Goal: Task Accomplishment & Management: Manage account settings

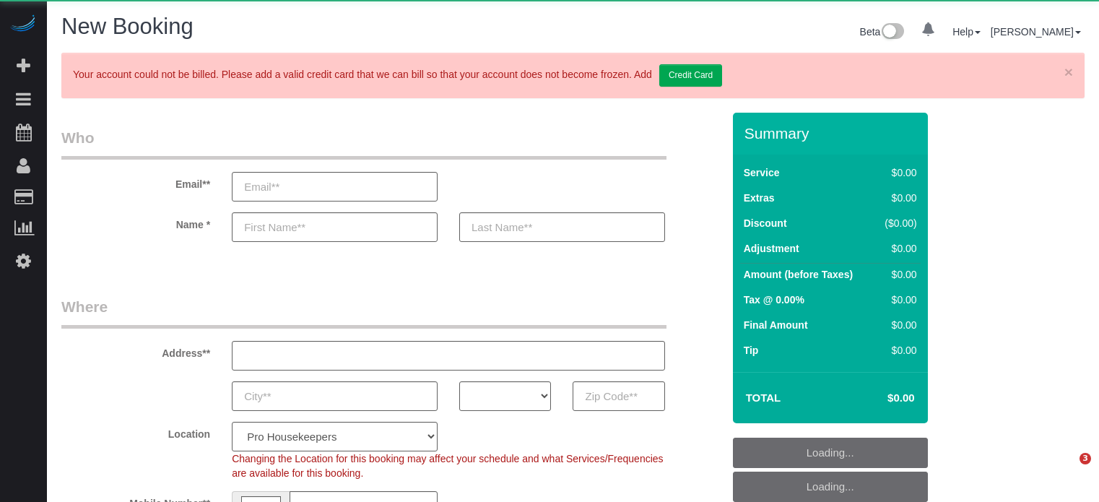
select select "number:9"
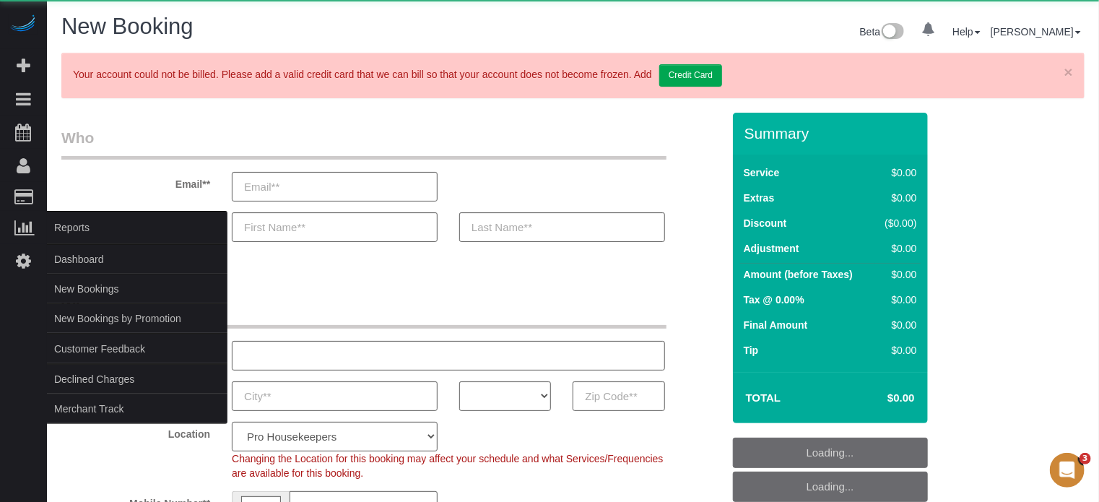
select select "object:1097"
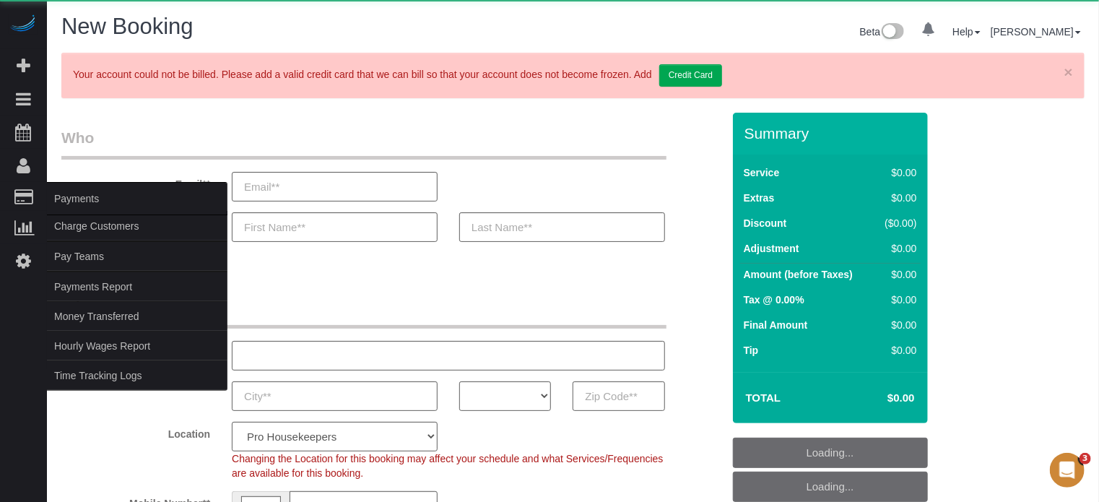
select select "4"
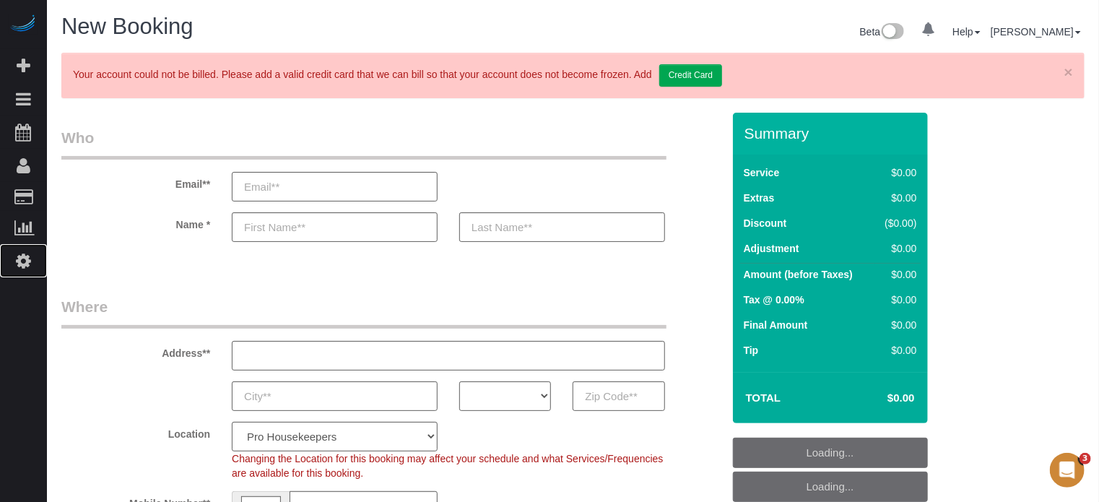
click at [17, 266] on icon at bounding box center [23, 260] width 15 height 17
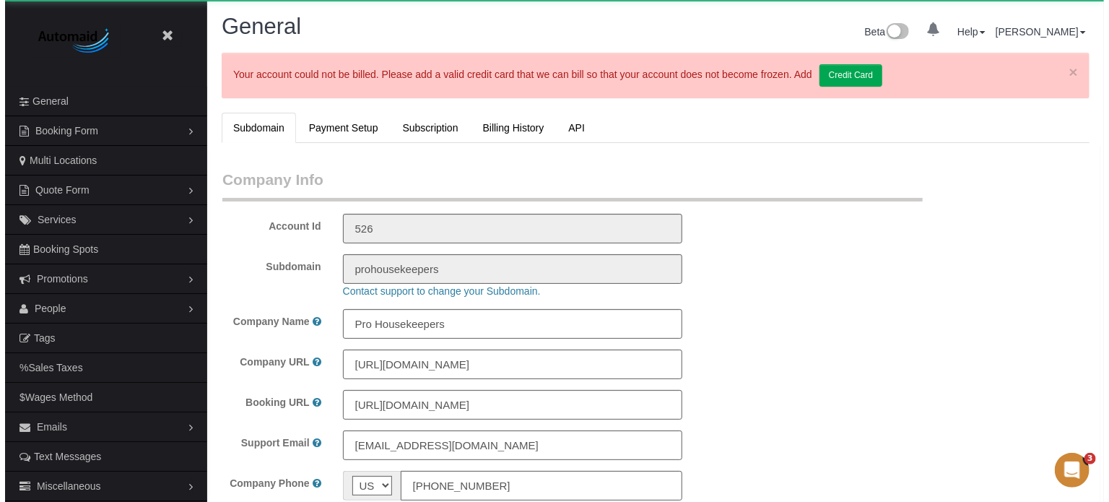
scroll to position [3269, 1099]
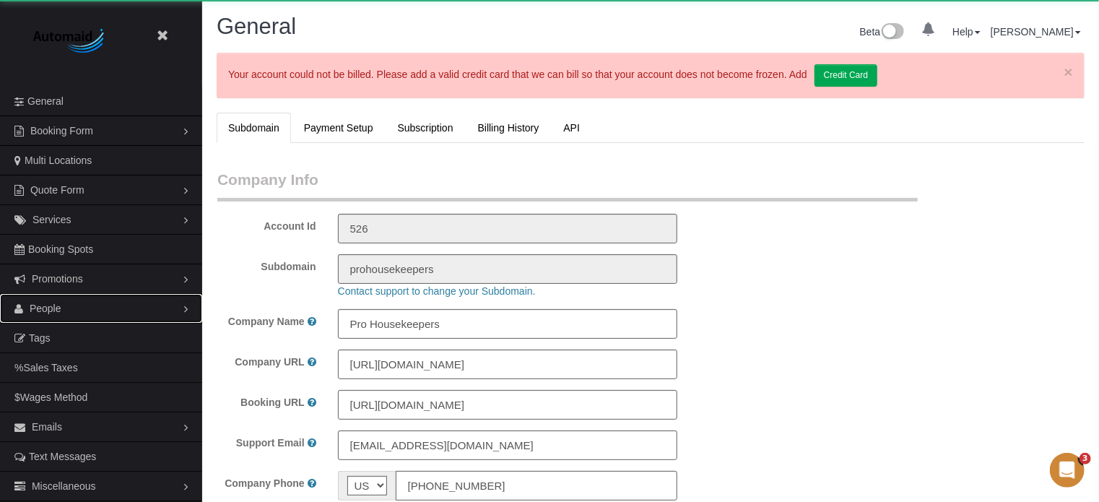
click at [58, 300] on link "People" at bounding box center [101, 308] width 202 height 29
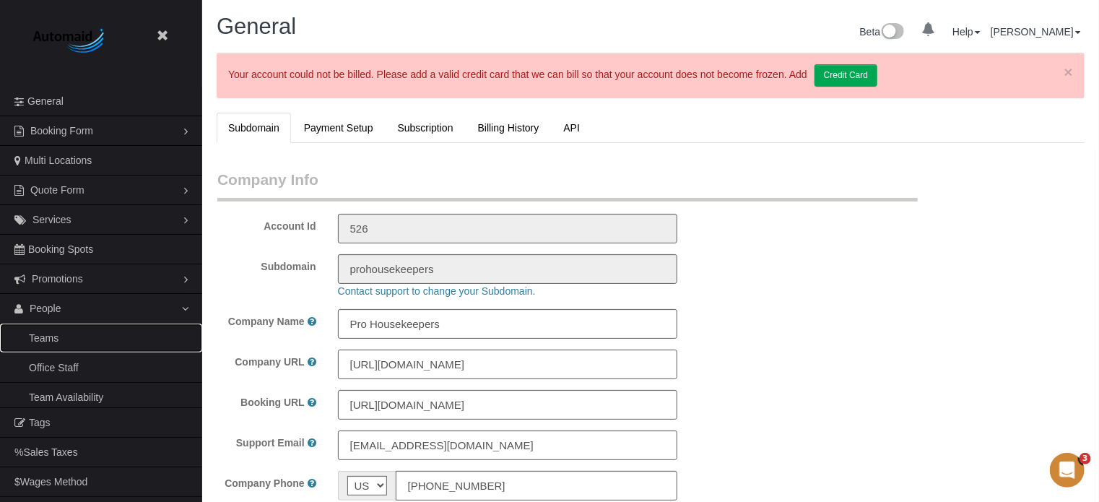
click at [61, 334] on link "Teams" at bounding box center [101, 337] width 202 height 29
select select "1"
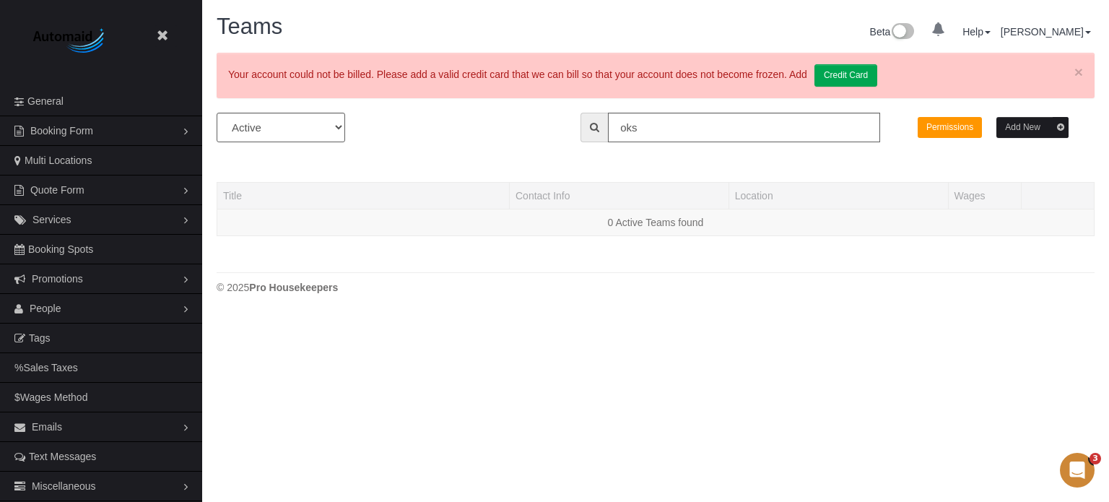
scroll to position [363, 1109]
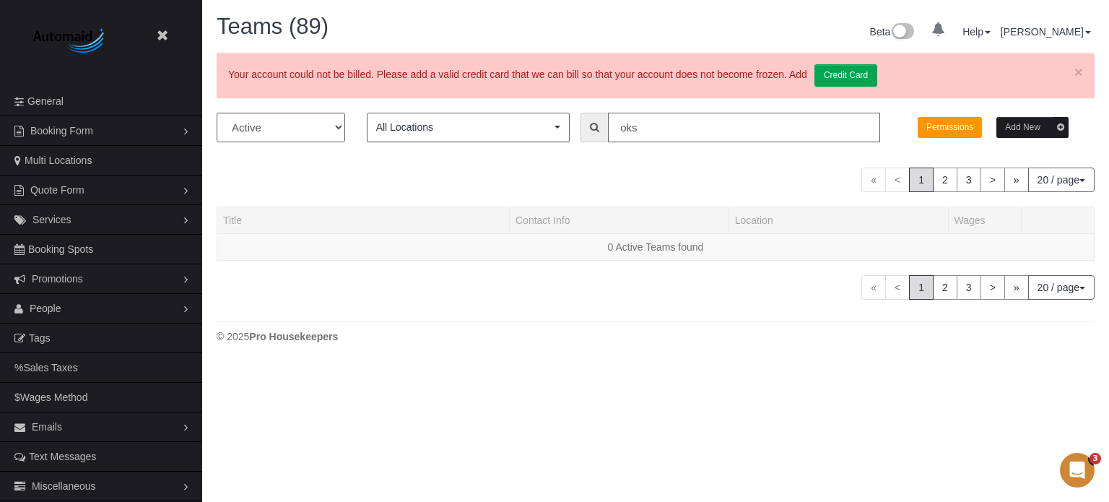
click at [773, 126] on input "oks" at bounding box center [744, 128] width 272 height 30
click at [773, 123] on input "oks" at bounding box center [744, 128] width 272 height 30
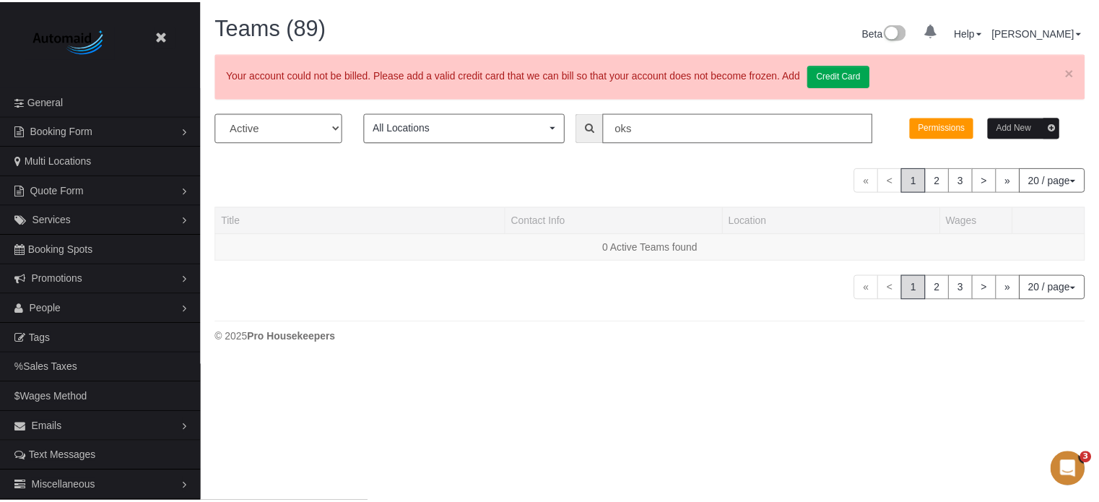
scroll to position [386, 1109]
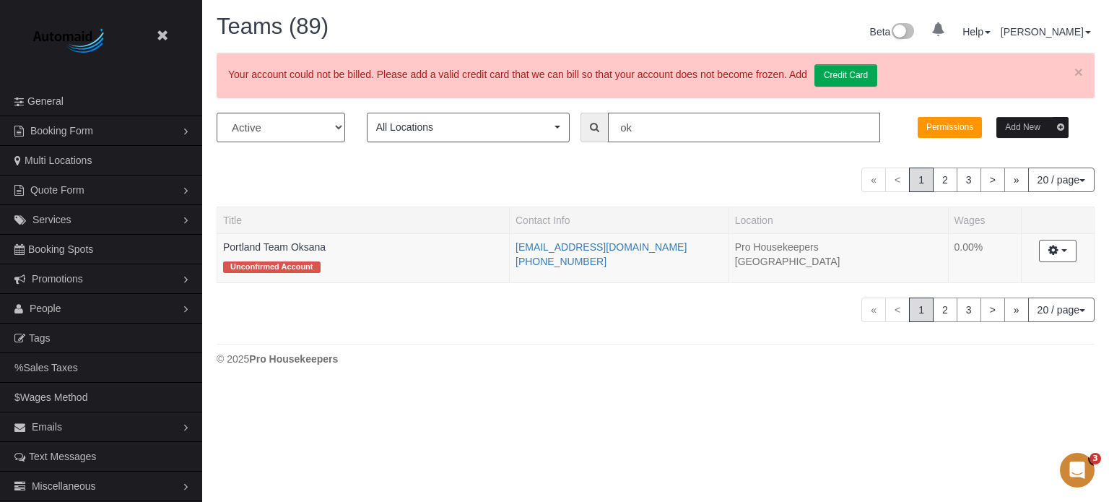
type input "o"
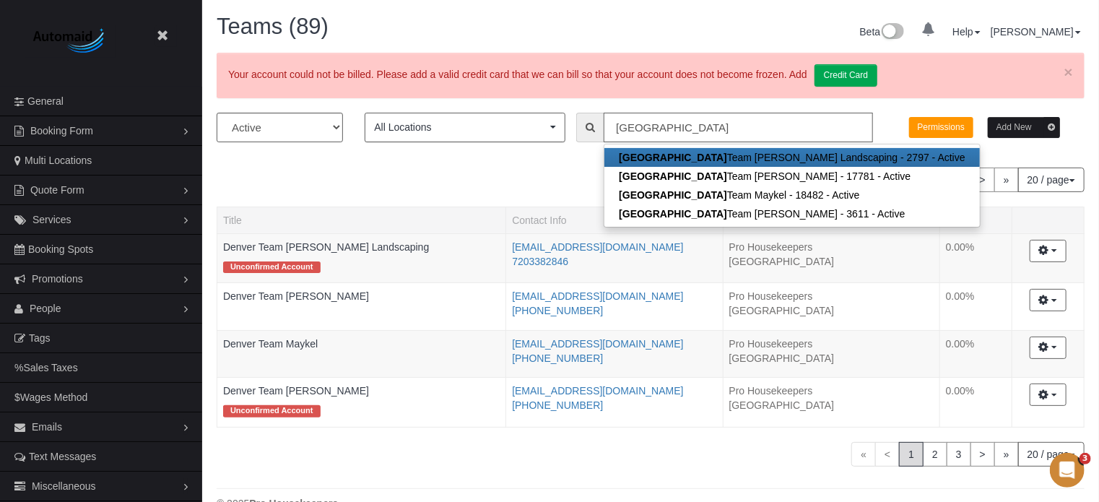
scroll to position [71658, 71090]
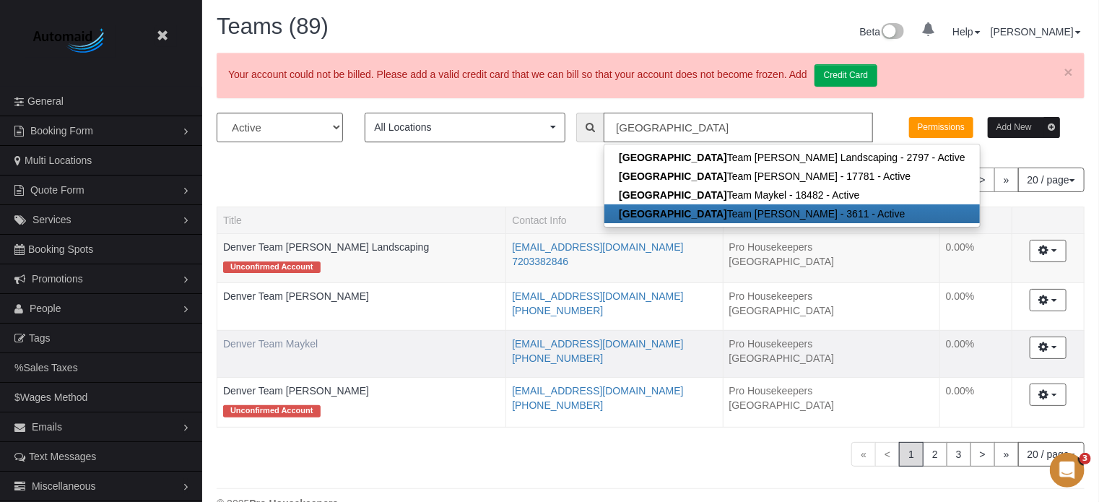
type input "[GEOGRAPHIC_DATA]"
click at [310, 340] on link "Denver Team Maykel" at bounding box center [270, 344] width 95 height 12
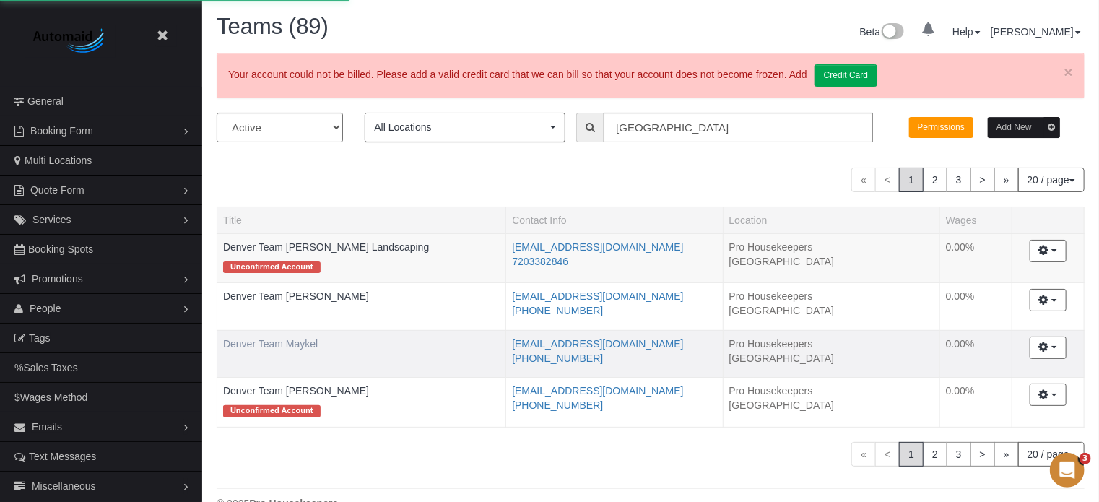
scroll to position [1008, 1099]
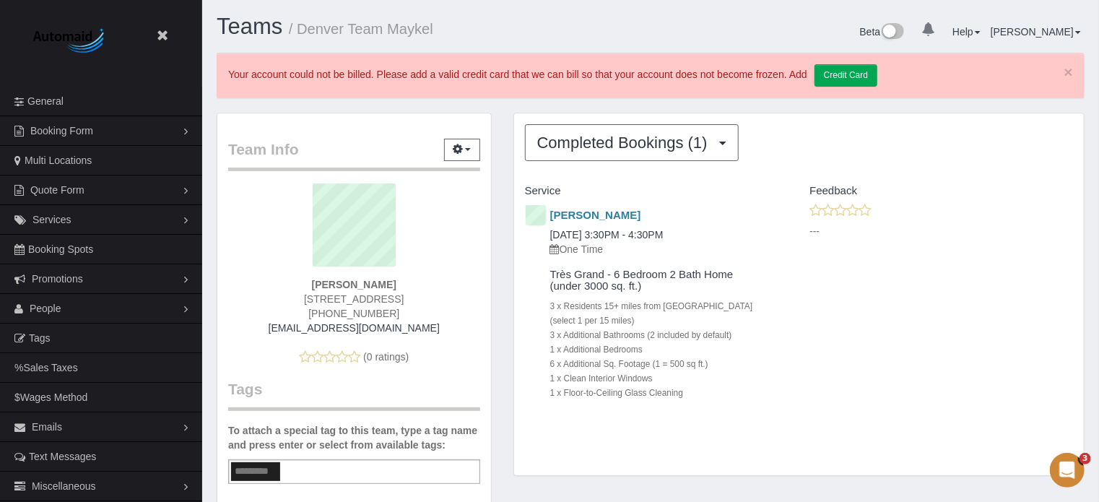
click at [346, 282] on strong "Maykel Aladro" at bounding box center [354, 285] width 84 height 12
copy strong "Maykel"
click at [666, 141] on span "Completed Bookings (1)" at bounding box center [626, 143] width 178 height 18
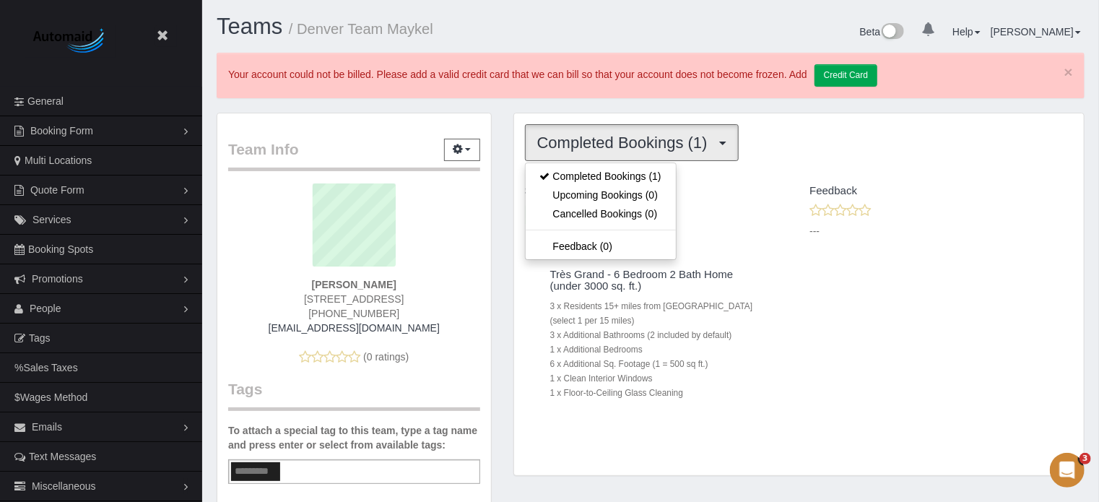
click at [596, 103] on div "Teams / Denver Team Maykel Beta 0 Your Notifications You have 0 alerts Help Hel…" at bounding box center [650, 506] width 897 height 1012
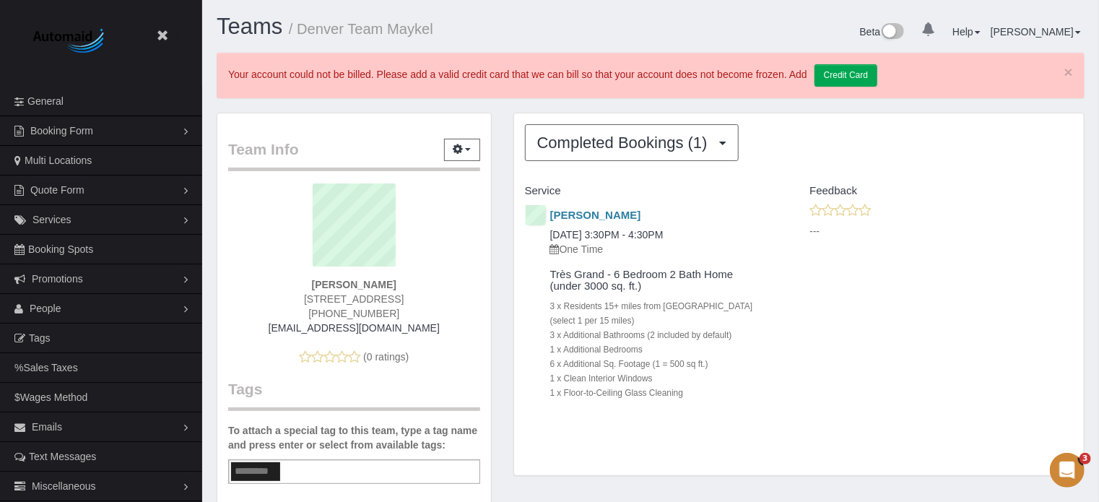
click at [342, 279] on strong "Maykel Aladro" at bounding box center [354, 285] width 84 height 12
copy strong "Maykel"
drag, startPoint x: 448, startPoint y: 322, endPoint x: 261, endPoint y: 328, distance: 187.1
click at [261, 328] on div "[EMAIL_ADDRESS][DOMAIN_NAME]" at bounding box center [354, 328] width 230 height 14
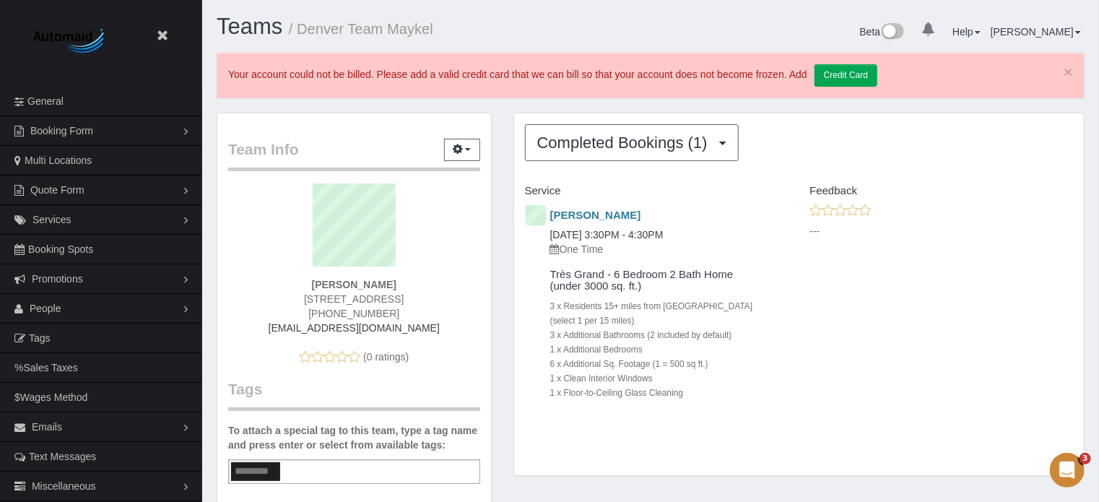
copy link "[EMAIL_ADDRESS][DOMAIN_NAME]"
click at [352, 315] on span "[PHONE_NUMBER]" at bounding box center [353, 314] width 91 height 12
copy div "[PHONE_NUMBER]"
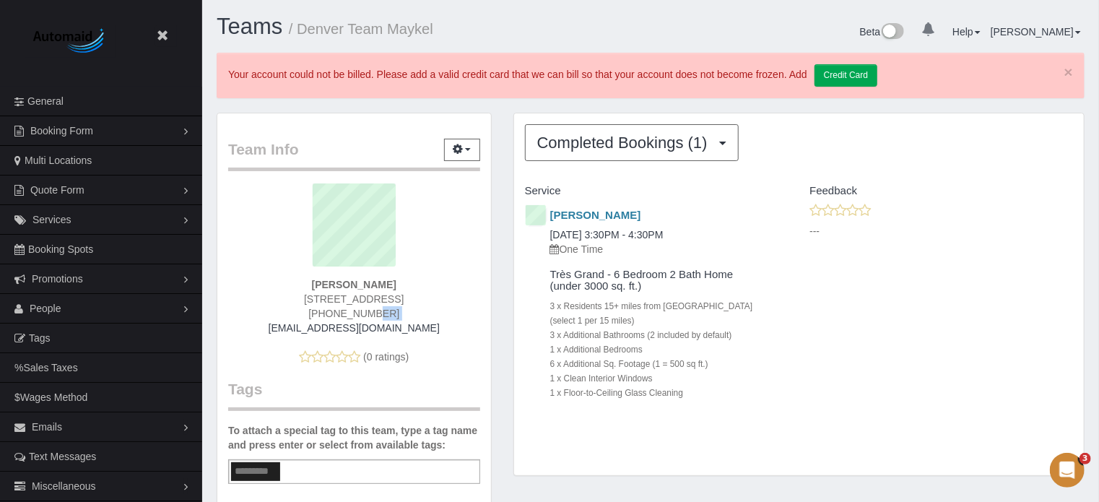
drag, startPoint x: 388, startPoint y: 328, endPoint x: 271, endPoint y: 331, distance: 117.0
click at [271, 331] on div "[EMAIL_ADDRESS][DOMAIN_NAME]" at bounding box center [354, 328] width 230 height 14
copy link "[EMAIL_ADDRESS][DOMAIN_NAME]"
click at [334, 308] on span "[PHONE_NUMBER]" at bounding box center [353, 314] width 91 height 12
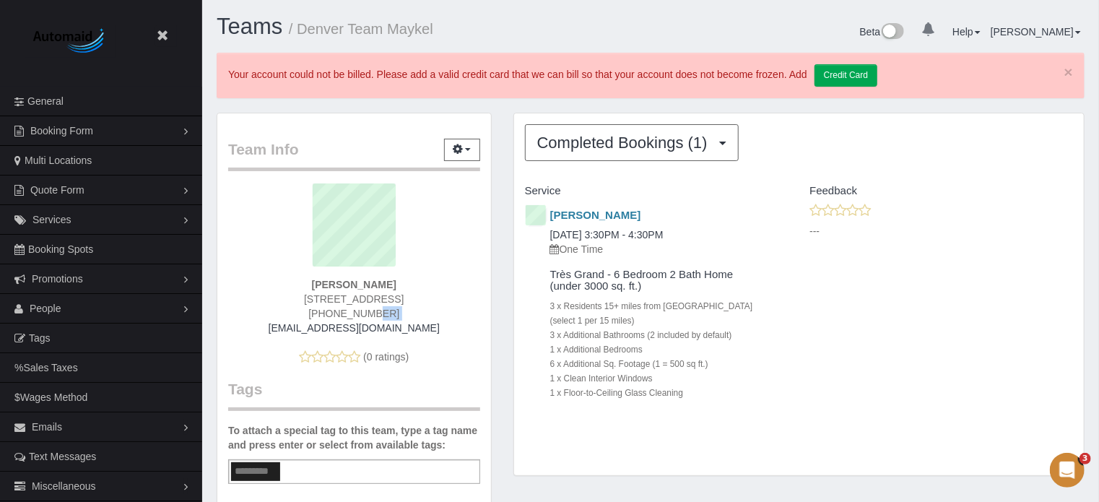
click at [334, 308] on span "[PHONE_NUMBER]" at bounding box center [353, 314] width 91 height 12
copy div "[PHONE_NUMBER]"
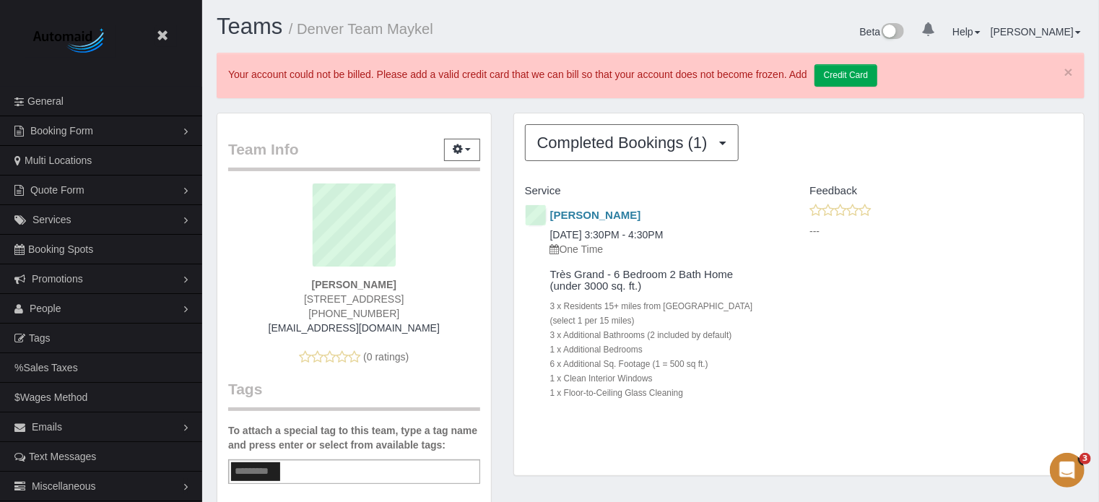
drag, startPoint x: 508, startPoint y: 187, endPoint x: 734, endPoint y: 388, distance: 302.7
click at [734, 388] on div "Completed Bookings (1) Completed Bookings (1) Upcoming Bookings (0) Cancelled B…" at bounding box center [798, 302] width 593 height 378
click at [736, 389] on div "1 x Floor-to-Ceiling Glass Cleaning" at bounding box center [658, 392] width 217 height 14
click at [733, 402] on div "Très Grand - 6 Bedroom 2 Bath Home (under 3000 sq. ft.) 3 x Residents 15+ miles…" at bounding box center [645, 338] width 263 height 152
drag, startPoint x: 728, startPoint y: 403, endPoint x: 524, endPoint y: 188, distance: 295.7
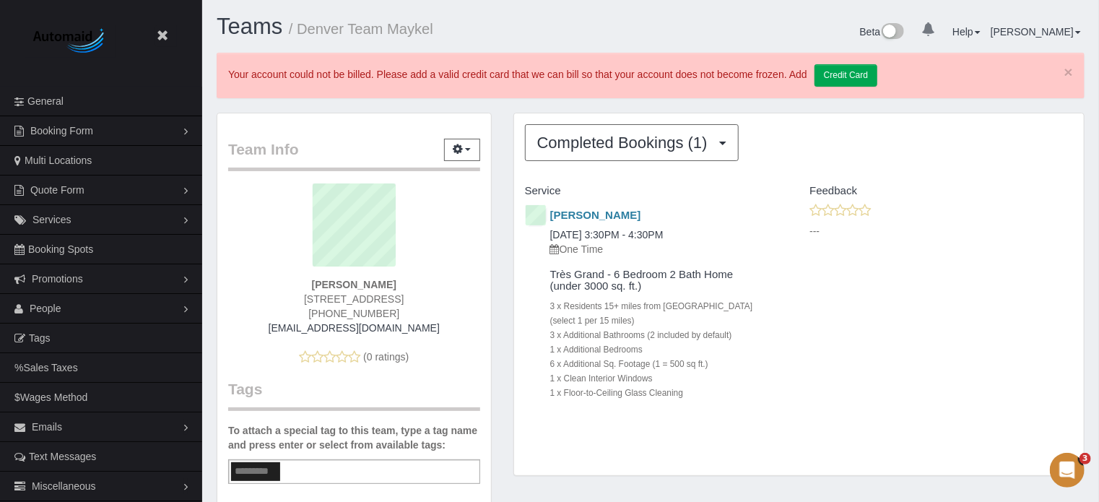
click at [525, 188] on div "Service Feedback Andrea Mozzocchi 09/03/2025 3:30PM - 4:30PM One Time Très Gran…" at bounding box center [799, 304] width 548 height 250
click at [508, 188] on div "Completed Bookings (1) Completed Bookings (1) Upcoming Bookings (0) Cancelled B…" at bounding box center [798, 302] width 593 height 378
drag, startPoint x: 508, startPoint y: 188, endPoint x: 713, endPoint y: 395, distance: 291.0
click at [713, 395] on div "Completed Bookings (1) Completed Bookings (1) Upcoming Bookings (0) Cancelled B…" at bounding box center [798, 302] width 593 height 378
click at [713, 395] on div "1 x Floor-to-Ceiling Glass Cleaning" at bounding box center [658, 392] width 217 height 14
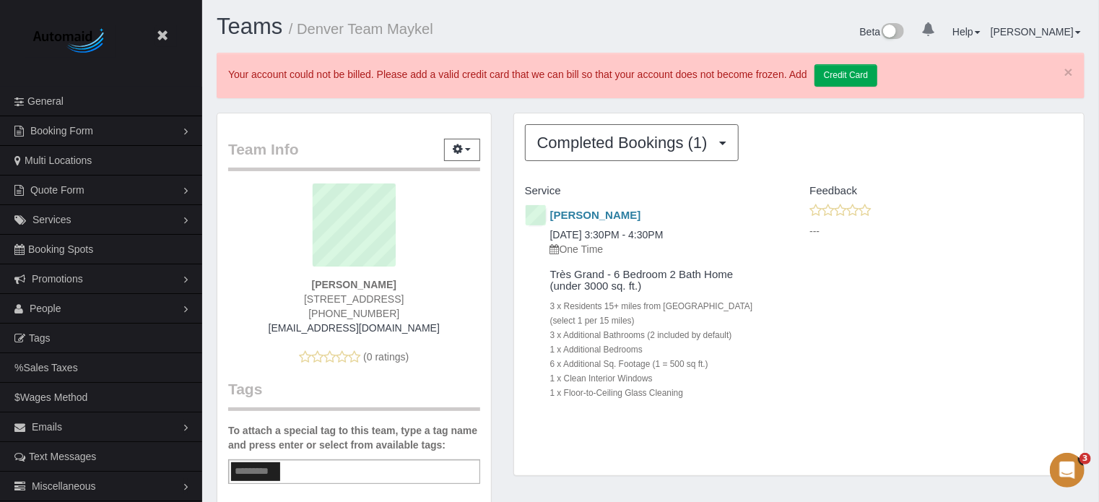
drag, startPoint x: 721, startPoint y: 402, endPoint x: 525, endPoint y: 186, distance: 291.8
click at [525, 186] on div "Service Feedback Andrea Mozzocchi 09/03/2025 3:30PM - 4:30PM One Time Très Gran…" at bounding box center [799, 304] width 548 height 250
click at [511, 184] on div "Completed Bookings (1) Completed Bookings (1) Upcoming Bookings (0) Cancelled B…" at bounding box center [798, 302] width 593 height 378
drag, startPoint x: 513, startPoint y: 186, endPoint x: 760, endPoint y: 404, distance: 329.4
click at [760, 404] on div "Service Feedback Andrea Mozzocchi 09/03/2025 3:30PM - 4:30PM One Time Très Gran…" at bounding box center [799, 304] width 548 height 250
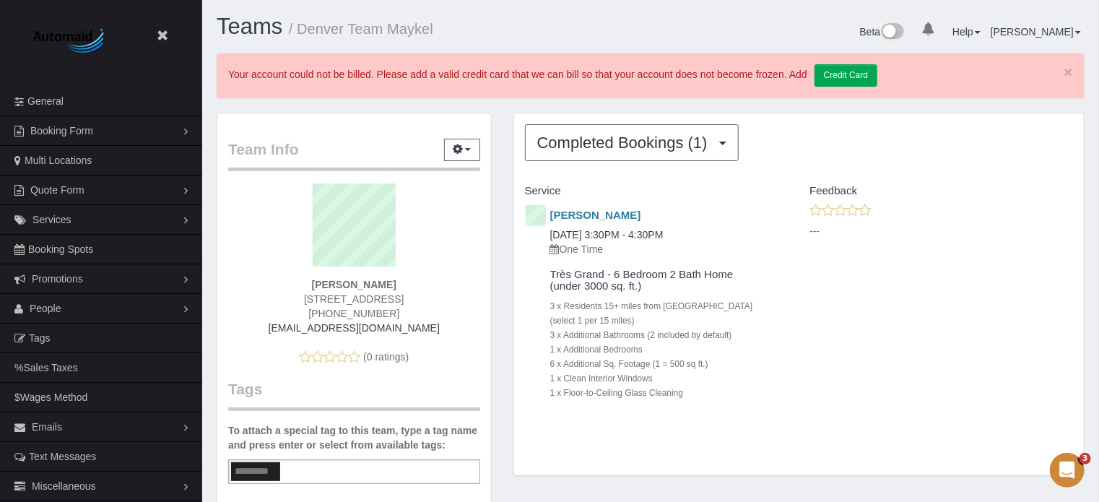
click at [760, 404] on div "Très Grand - 6 Bedroom 2 Bath Home (under 3000 sq. ft.) 3 x Residents 15+ miles…" at bounding box center [645, 338] width 263 height 152
drag, startPoint x: 752, startPoint y: 402, endPoint x: 510, endPoint y: 193, distance: 320.4
click at [510, 193] on div "Completed Bookings (1) Completed Bookings (1) Upcoming Bookings (0) Cancelled B…" at bounding box center [798, 302] width 593 height 378
click at [769, 113] on div "Completed Bookings (1) Completed Bookings (1) Upcoming Bookings (0) Cancelled B…" at bounding box center [799, 294] width 570 height 362
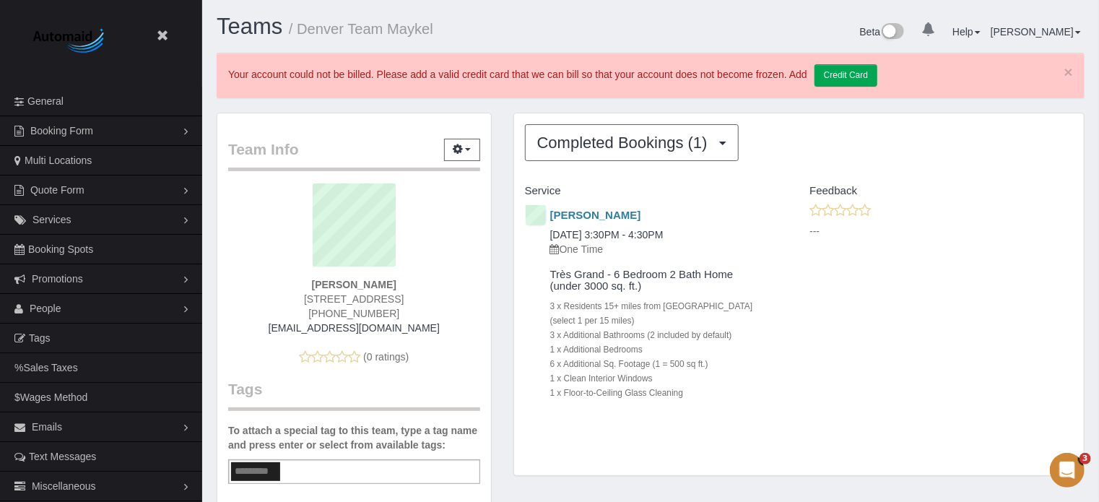
click at [1069, 305] on div "Andrea Mozzocchi 09/03/2025 3:30PM - 4:30PM One Time Très Grand - 6 Bedroom 2 B…" at bounding box center [799, 315] width 570 height 225
click at [571, 219] on link "Andrea Mozzocchi" at bounding box center [595, 215] width 91 height 12
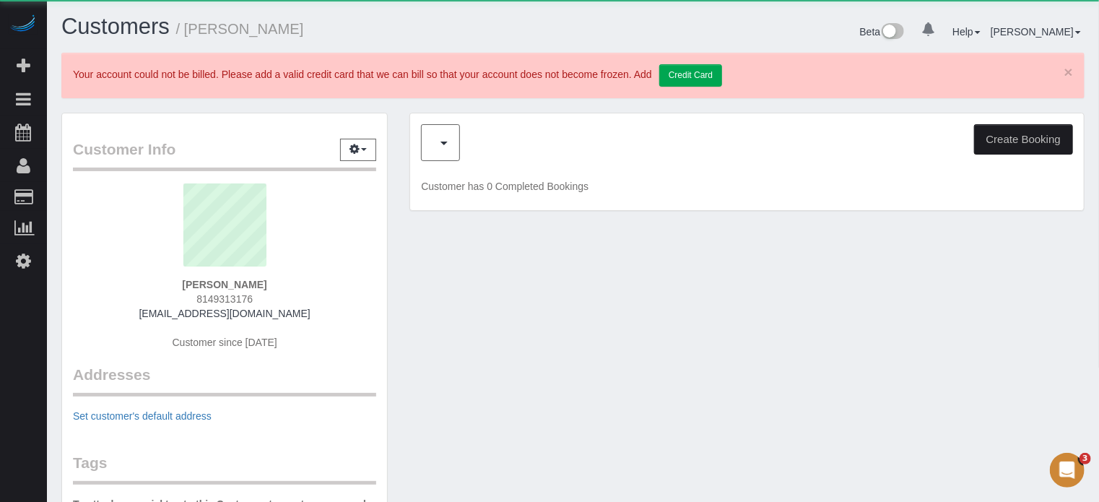
scroll to position [855, 1099]
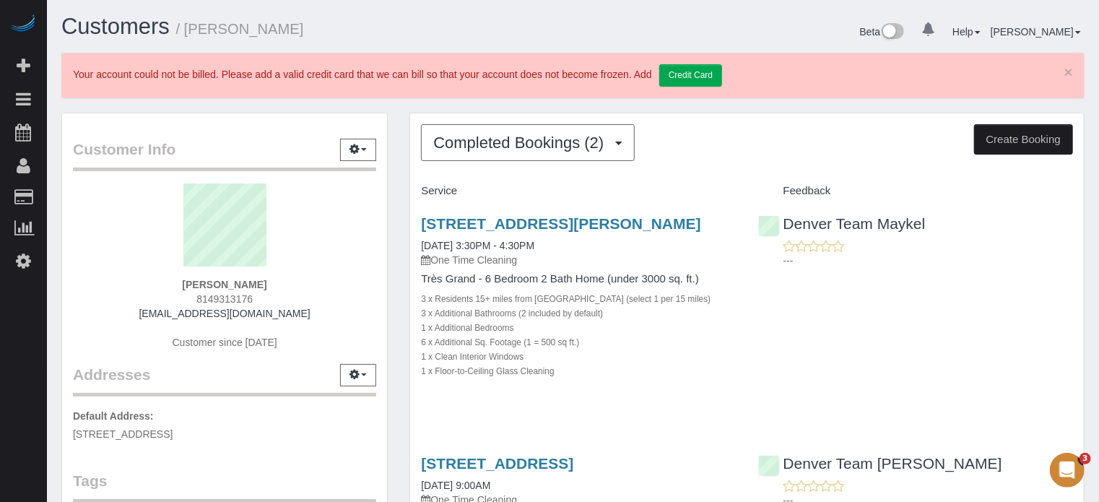
click at [1005, 313] on div "1918 Bryce Ct, Evergreen, Denver, CO 80439 09/03/2025 3:30PM - 4:30PM One Time …" at bounding box center [747, 305] width 674 height 204
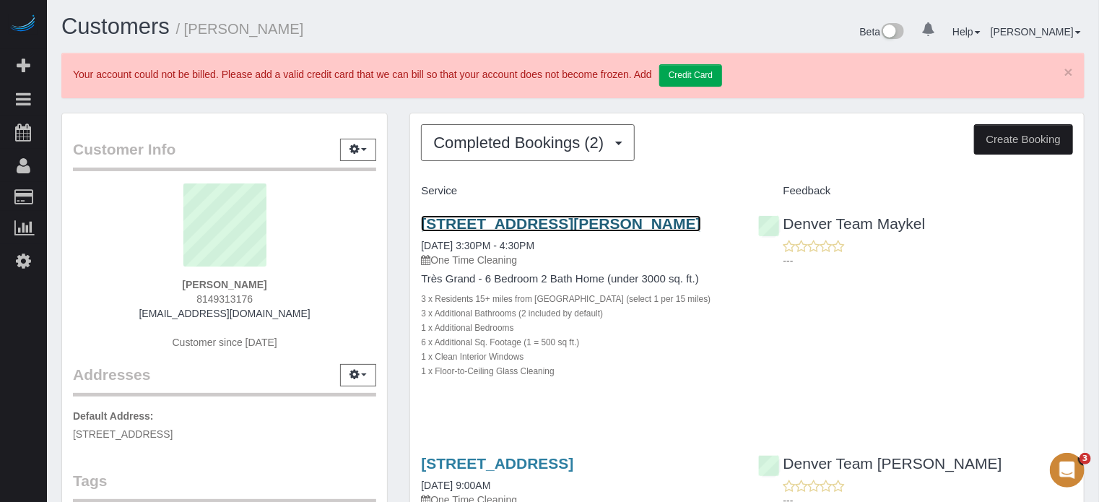
click at [466, 222] on link "1918 Bryce Ct, Evergreen, Denver, CO 80439" at bounding box center [560, 223] width 279 height 17
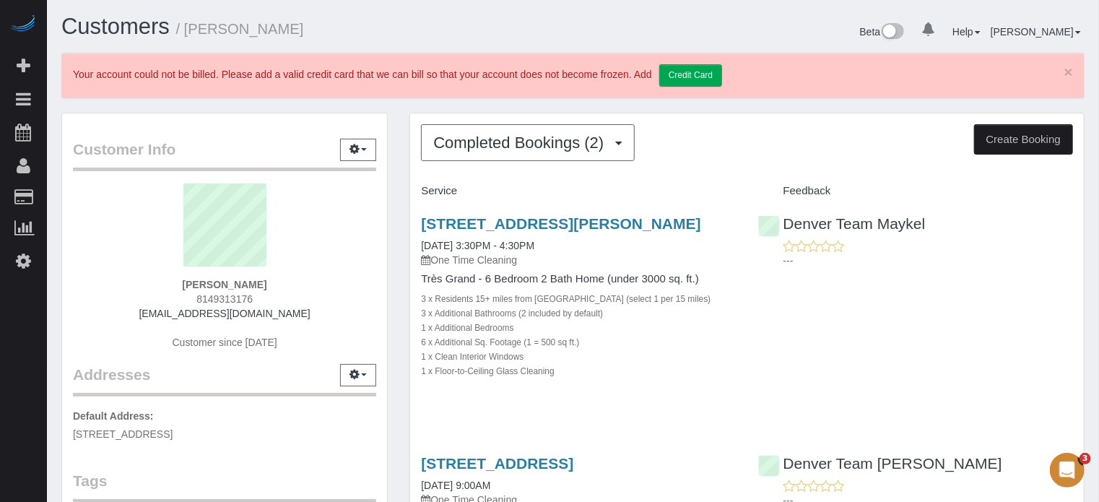
click at [1077, 220] on div "Denver Team Maykel ---" at bounding box center [915, 238] width 336 height 71
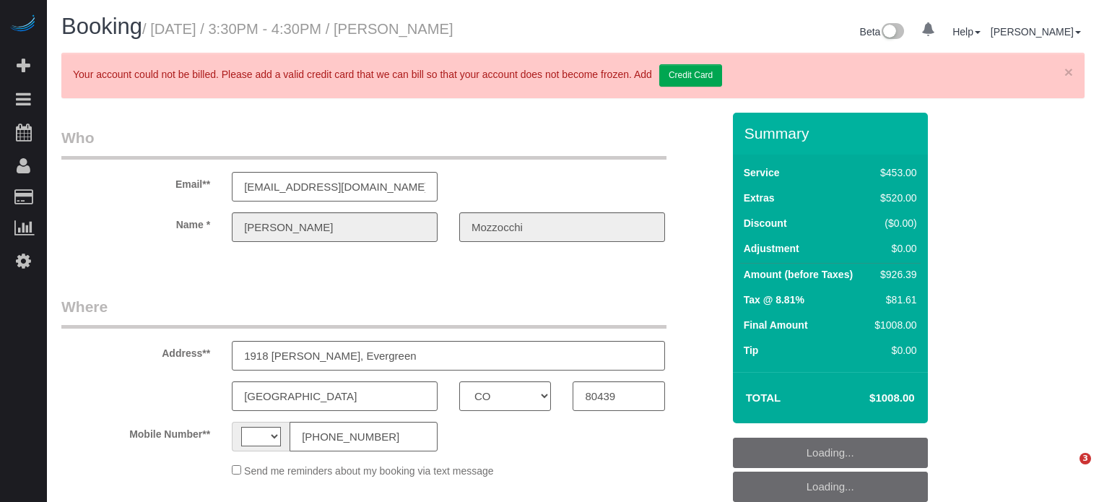
select select "CO"
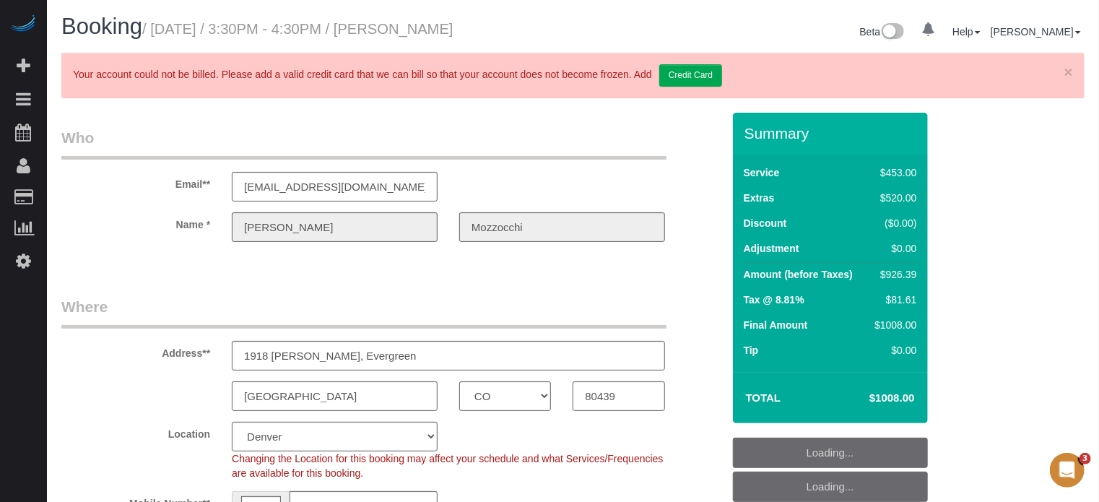
select select "string:US"
select select "object:851"
select select "string:fspay-e40ec554-a9d2-478a-bbd9-831f4c2f600c"
select select "6"
select select "number:9"
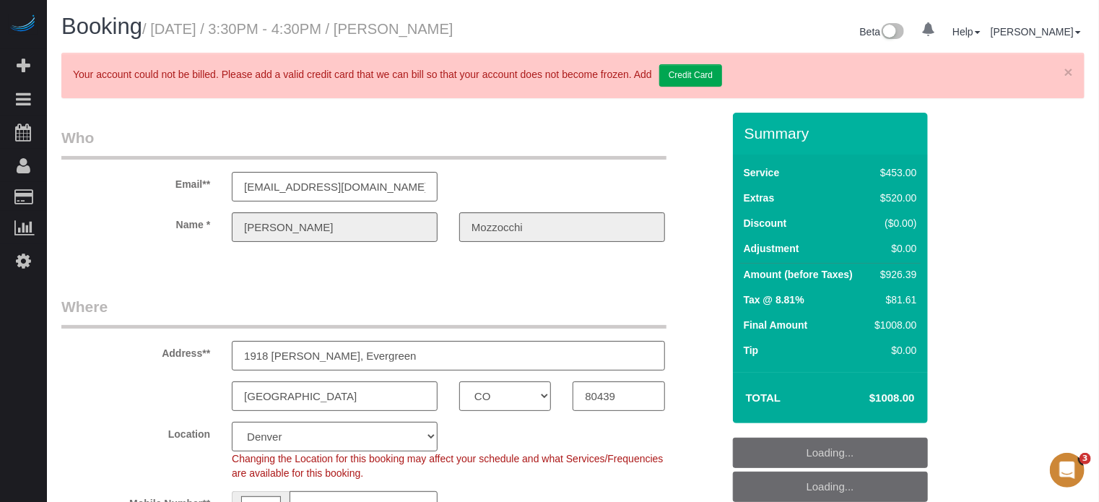
select select "object:858"
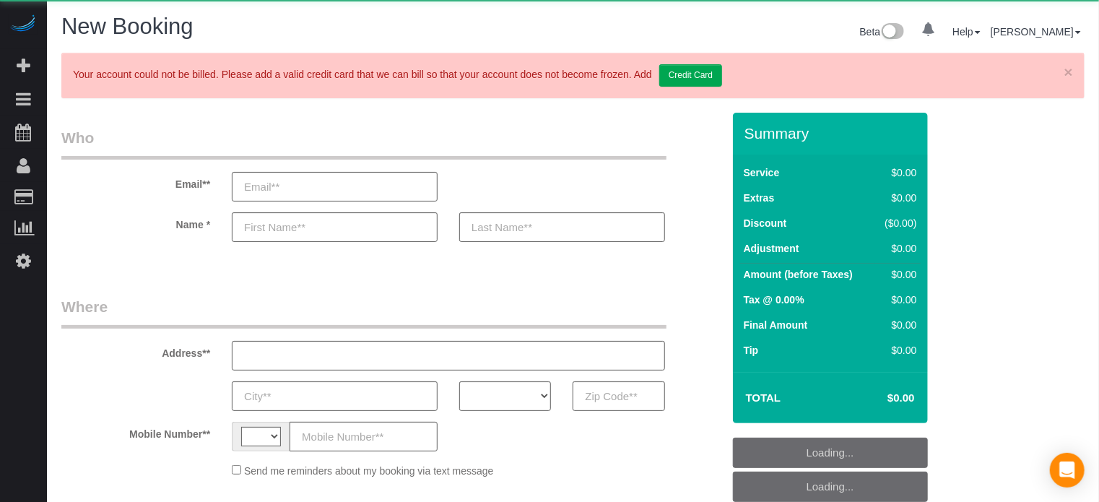
select select "string:US"
select select "object:637"
select select "number:9"
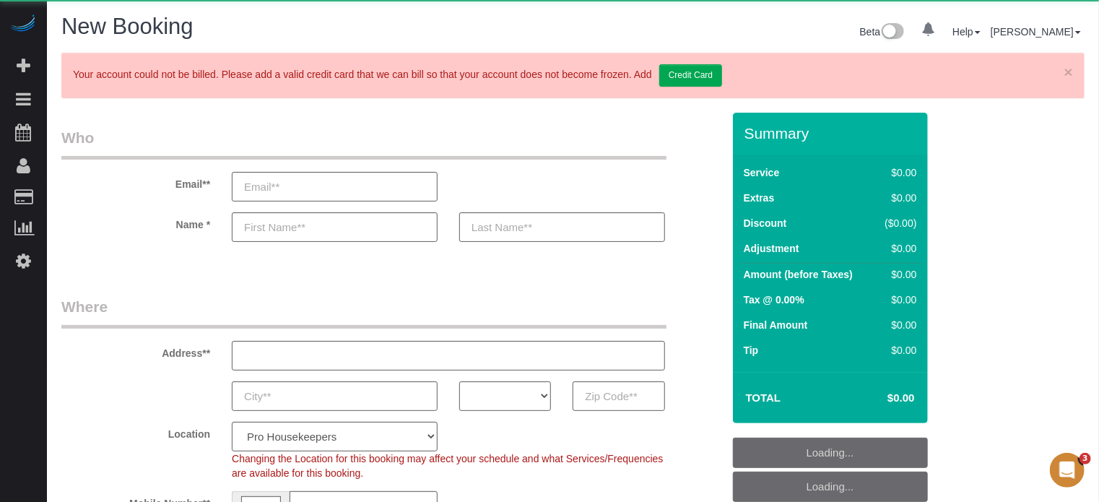
select select "object:1097"
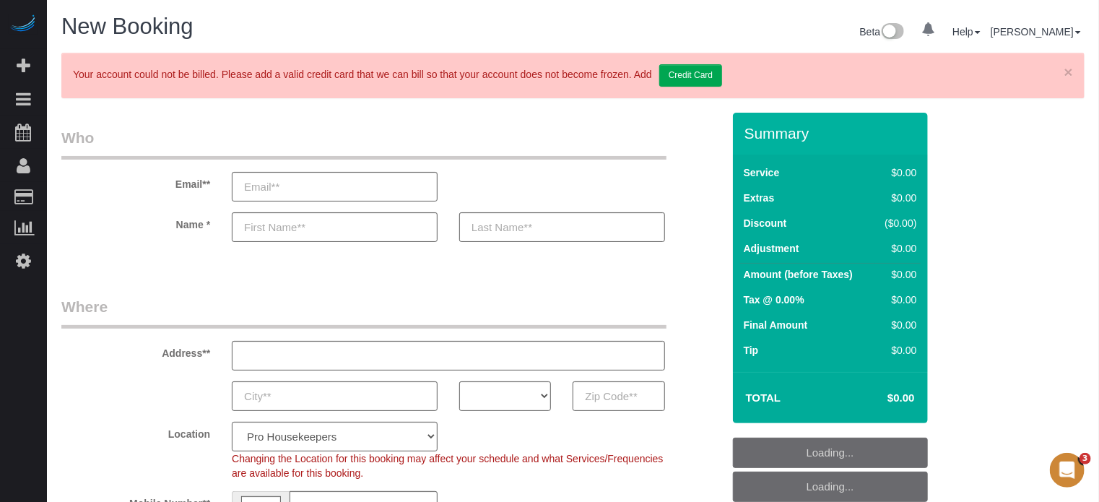
select select "4"
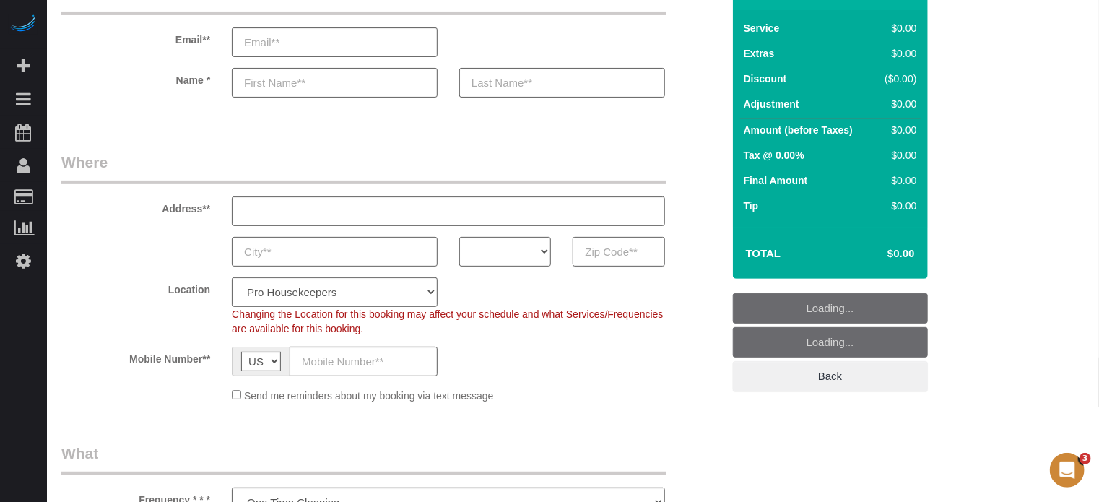
click at [603, 248] on input "text" at bounding box center [618, 252] width 92 height 30
paste input "60636"
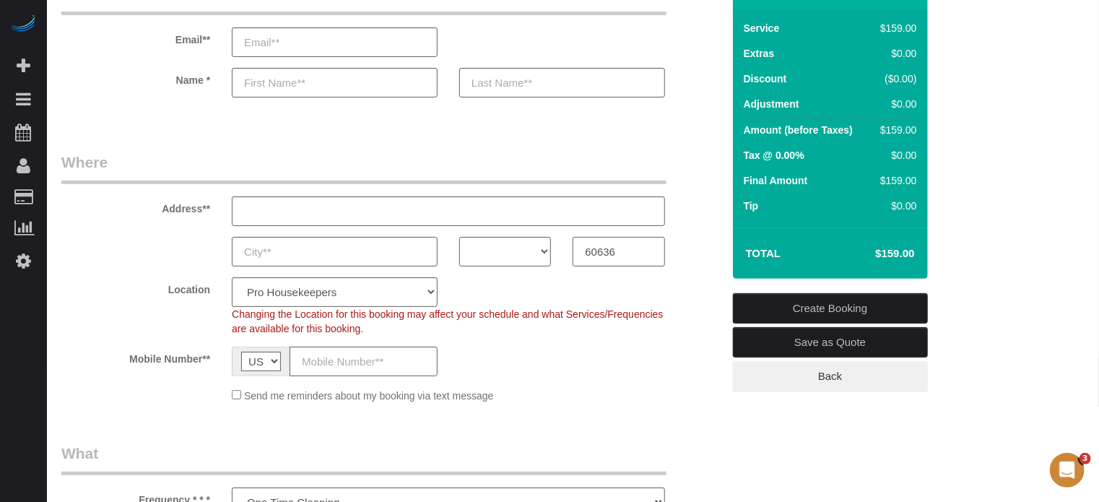
type input "60636"
click at [498, 250] on select "AK AL AR AZ CA CO CT DC DE FL GA HI IA ID IL IN KS KY LA MA MD ME MI MN MO MS M…" at bounding box center [505, 252] width 92 height 30
select select "IL"
click at [459, 237] on select "AK AL AR AZ CA CO CT DC DE FL GA HI IA ID IL IN KS KY LA MA MD ME MI MN MO MS M…" at bounding box center [505, 252] width 92 height 30
click at [367, 282] on select "Pro Housekeepers Atlanta Austin Boston Chicago Cincinnati Clearwater Denver Ft …" at bounding box center [335, 292] width 206 height 30
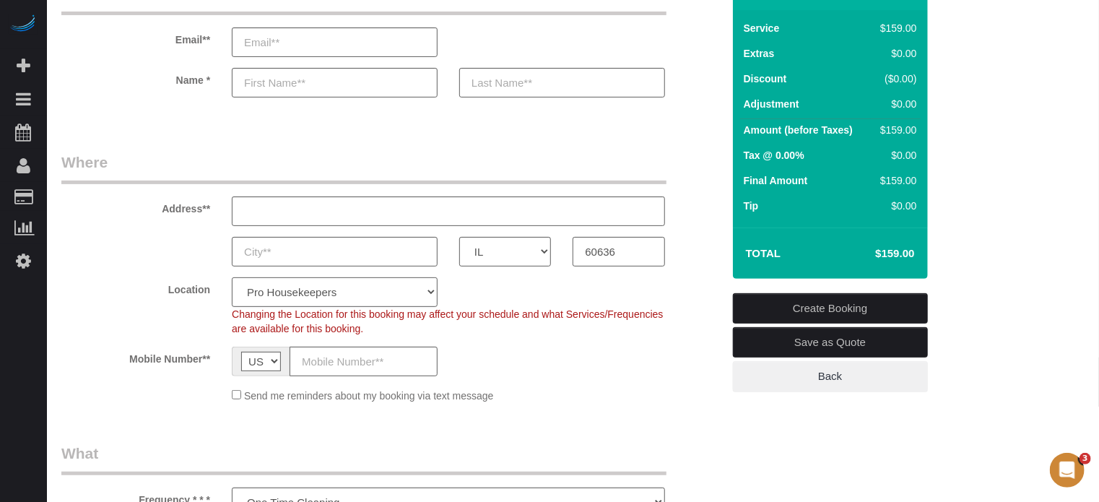
select select "11"
click at [232, 277] on select "Pro Housekeepers Atlanta Austin Boston Chicago Cincinnati Clearwater Denver Ft …" at bounding box center [335, 292] width 206 height 30
select select "object:1235"
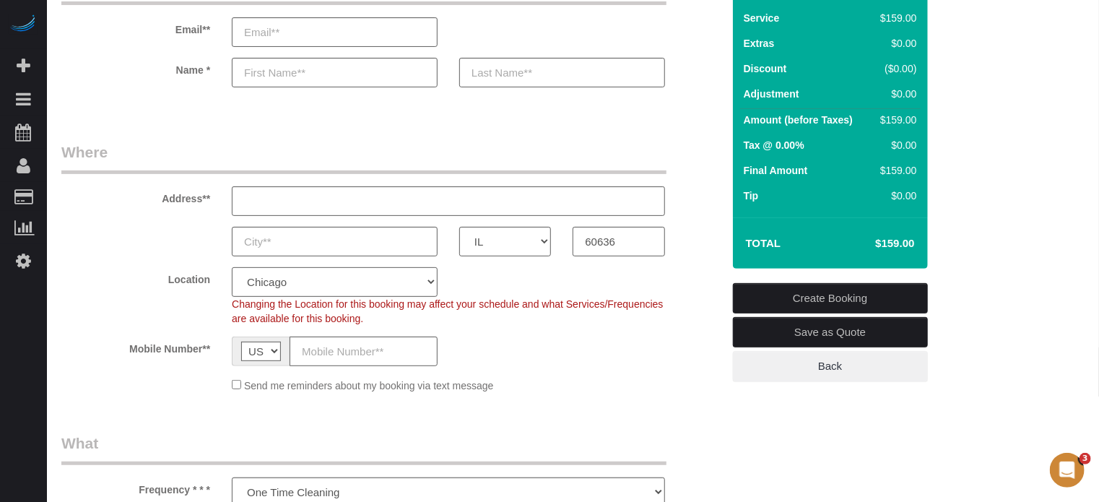
scroll to position [433, 0]
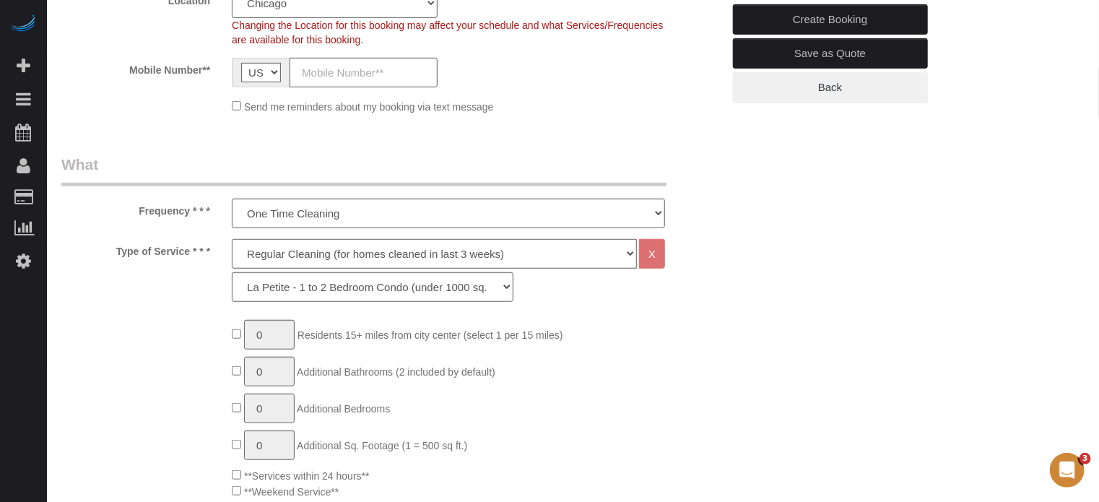
click at [272, 258] on select "Deep Cleaning (for homes that have not been cleaned in 3+ weeks) Spruce Regular…" at bounding box center [434, 254] width 405 height 30
select select "5"
click at [232, 239] on select "Deep Cleaning (for homes that have not been cleaned in 3+ weeks) Spruce Regular…" at bounding box center [434, 254] width 405 height 30
click at [284, 287] on select "La Petite - 1 to 2 Bedroom Condo (under 1000 sq. ft.) La Petite II - 2 Bedroom …" at bounding box center [373, 287] width 282 height 30
select select "95"
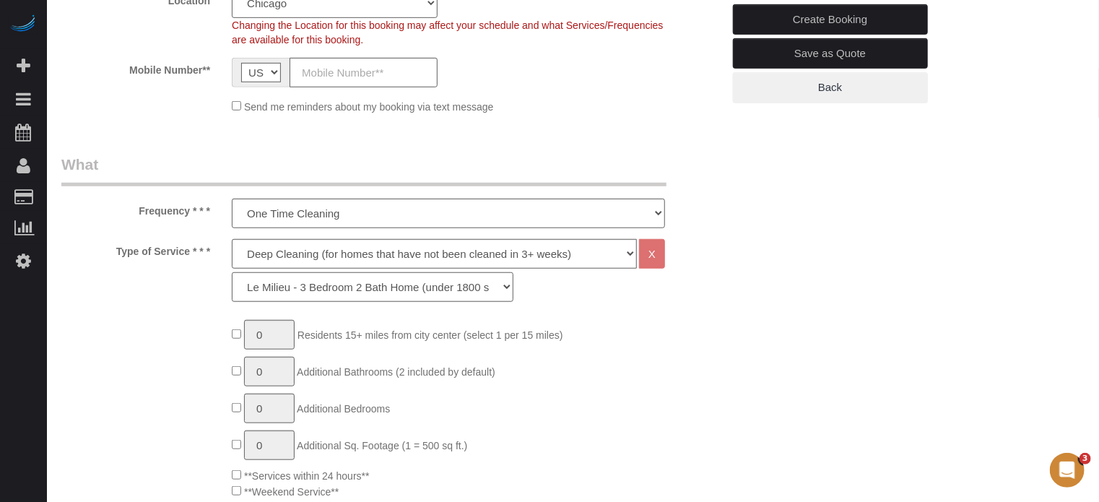
click at [232, 272] on select "La Petite - 1 to 2 Bedroom Condo (under 1000 sq. ft.) La Petite II - 2 Bedroom …" at bounding box center [373, 287] width 282 height 30
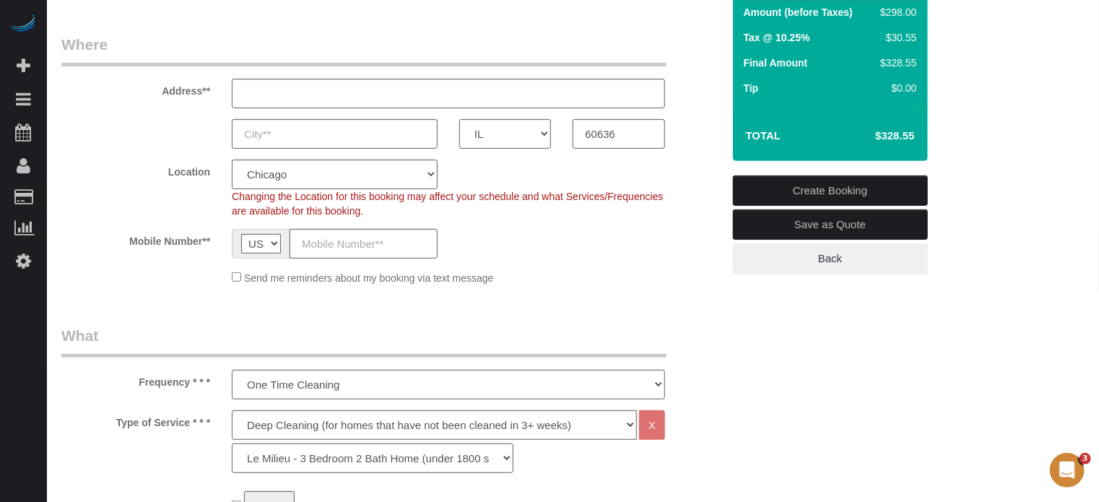
scroll to position [217, 0]
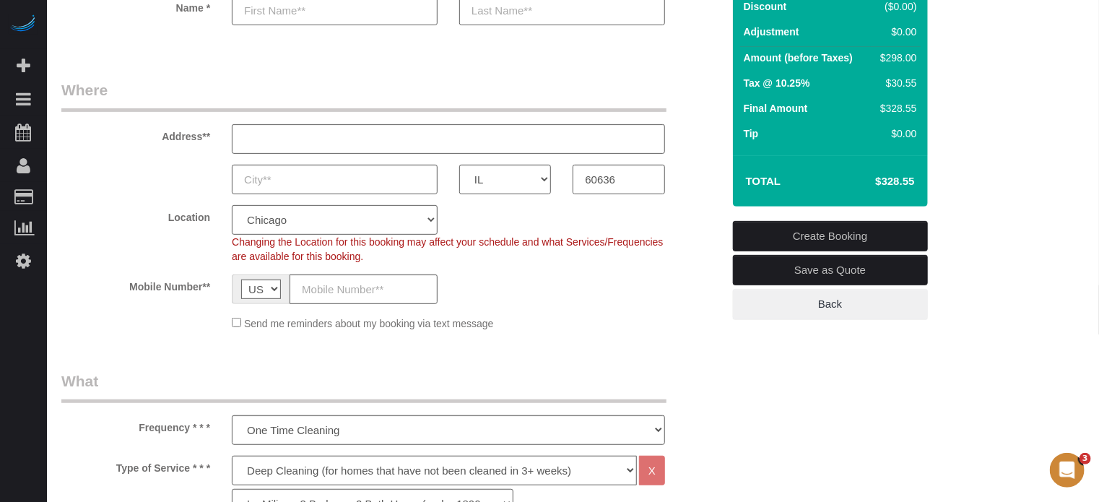
click at [715, 265] on sui-booking-location "Location Pro Housekeepers Atlanta Austin Boston Chicago Cincinnati Clearwater D…" at bounding box center [391, 268] width 661 height 126
click at [701, 201] on fieldset "Where Address** AK AL AR AZ CA CO CT DC DE FL GA HI IA ID IL IN KS KY LA MA MD …" at bounding box center [391, 210] width 661 height 262
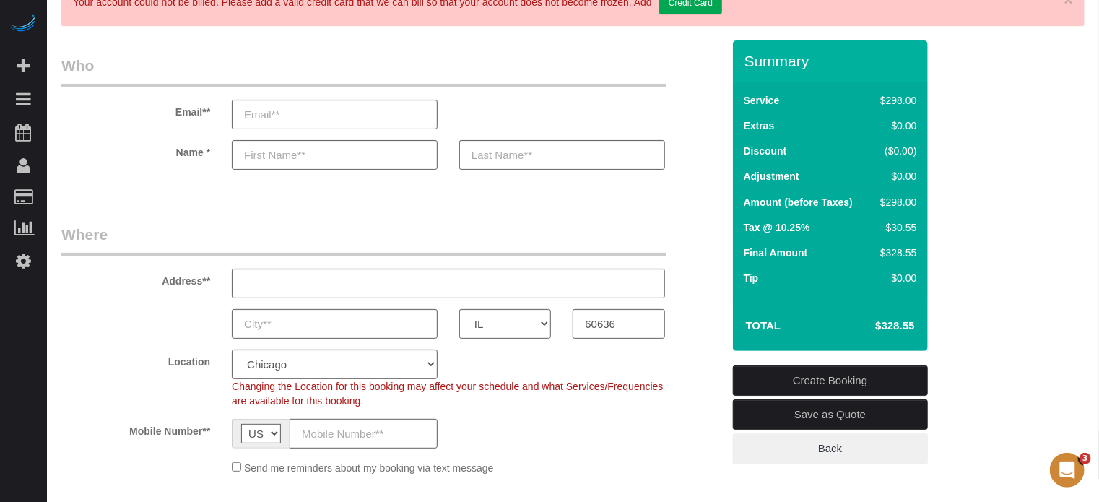
scroll to position [72, 0]
drag, startPoint x: 745, startPoint y: 58, endPoint x: 915, endPoint y: 323, distance: 315.0
click at [915, 323] on div "Summary Service $298.00 Extras $0.00 Discount ($0.00) Adjustment $0.00 Amount (…" at bounding box center [830, 195] width 195 height 310
click at [915, 323] on td "$328.55" at bounding box center [873, 326] width 94 height 36
drag, startPoint x: 915, startPoint y: 328, endPoint x: 743, endPoint y: 58, distance: 321.0
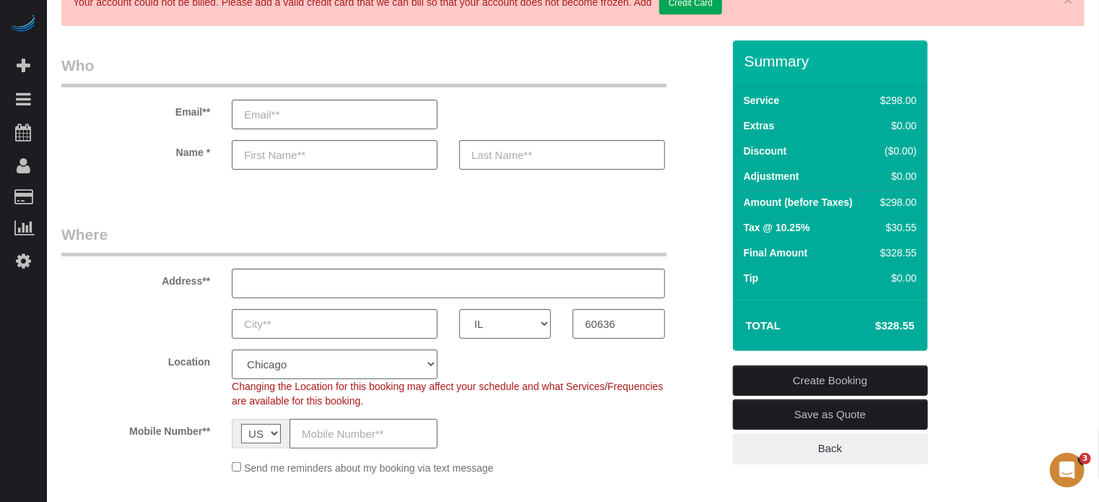
click at [743, 58] on div "Summary Service $298.00 Extras $0.00 Discount ($0.00) Adjustment $0.00 Amount (…" at bounding box center [830, 195] width 195 height 310
click at [743, 58] on div "Summary" at bounding box center [830, 68] width 195 height 30
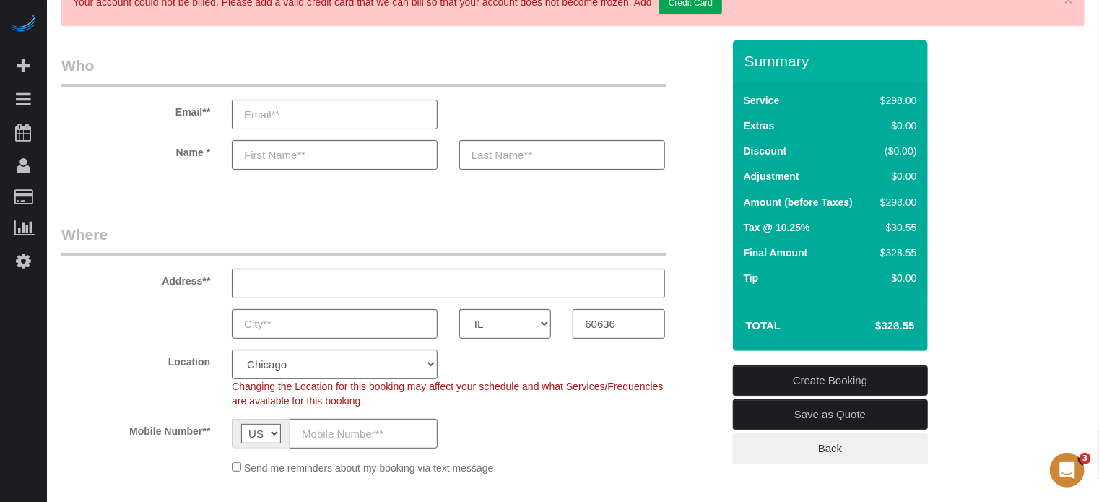
drag, startPoint x: 175, startPoint y: 110, endPoint x: 214, endPoint y: 155, distance: 58.9
click at [214, 155] on sui-booking-customer "Email** Name *" at bounding box center [391, 119] width 661 height 129
click at [214, 155] on label "Name *" at bounding box center [136, 149] width 170 height 19
drag, startPoint x: 175, startPoint y: 106, endPoint x: 209, endPoint y: 145, distance: 51.2
click at [209, 145] on sui-booking-customer "Email** Name *" at bounding box center [391, 119] width 661 height 129
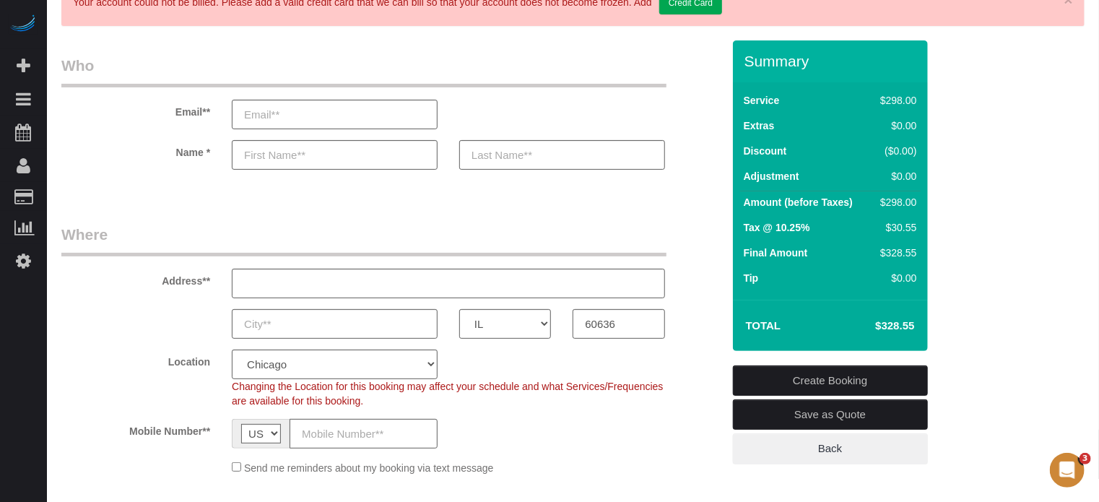
click at [209, 145] on label "Name *" at bounding box center [136, 149] width 170 height 19
drag, startPoint x: 175, startPoint y: 108, endPoint x: 211, endPoint y: 160, distance: 62.7
click at [211, 160] on sui-booking-customer "Email** Name *" at bounding box center [391, 119] width 661 height 129
click at [211, 160] on div "Name *" at bounding box center [392, 155] width 682 height 30
drag, startPoint x: 177, startPoint y: 109, endPoint x: 227, endPoint y: 160, distance: 71.5
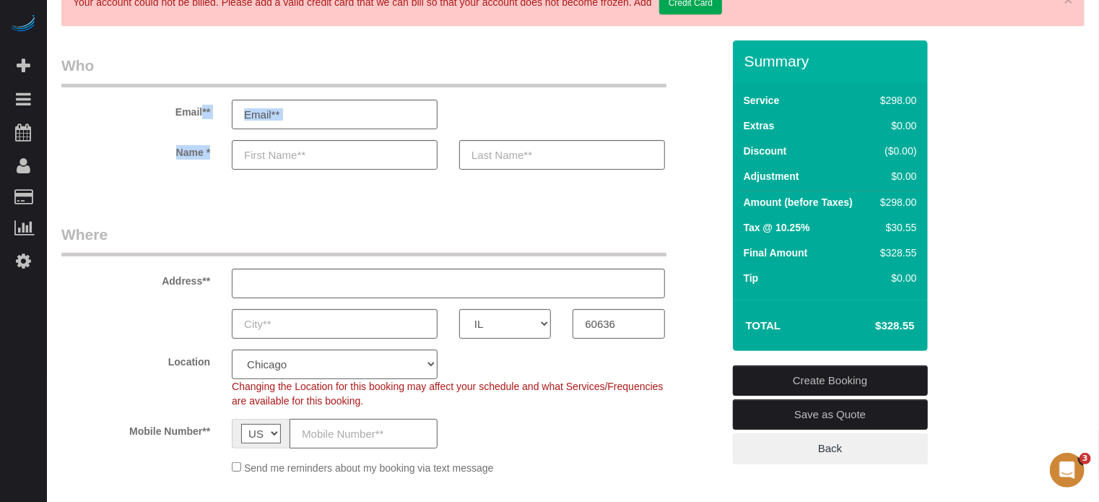
click at [227, 160] on sui-booking-customer "Email** Name *" at bounding box center [391, 119] width 661 height 129
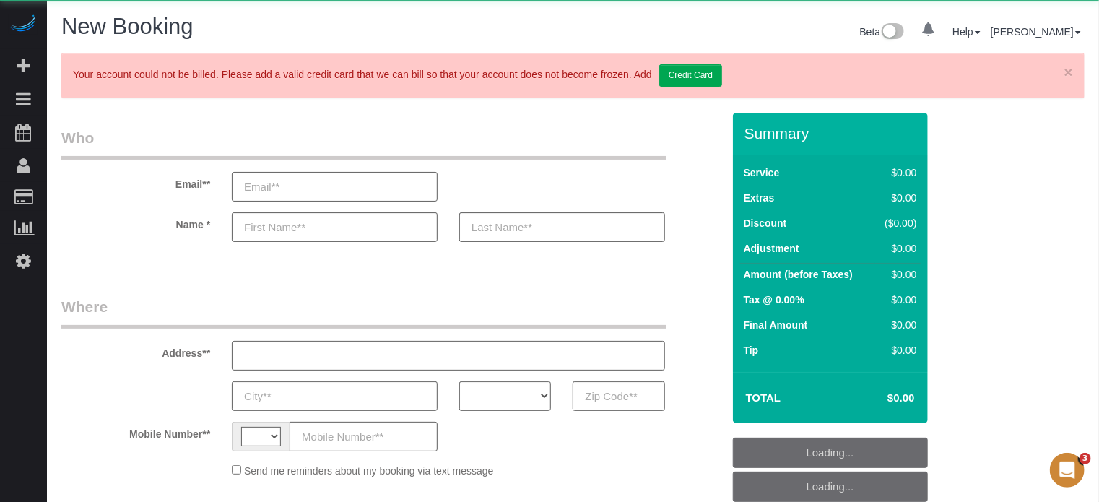
select select "string:[GEOGRAPHIC_DATA]"
select select "object:637"
select select "number:9"
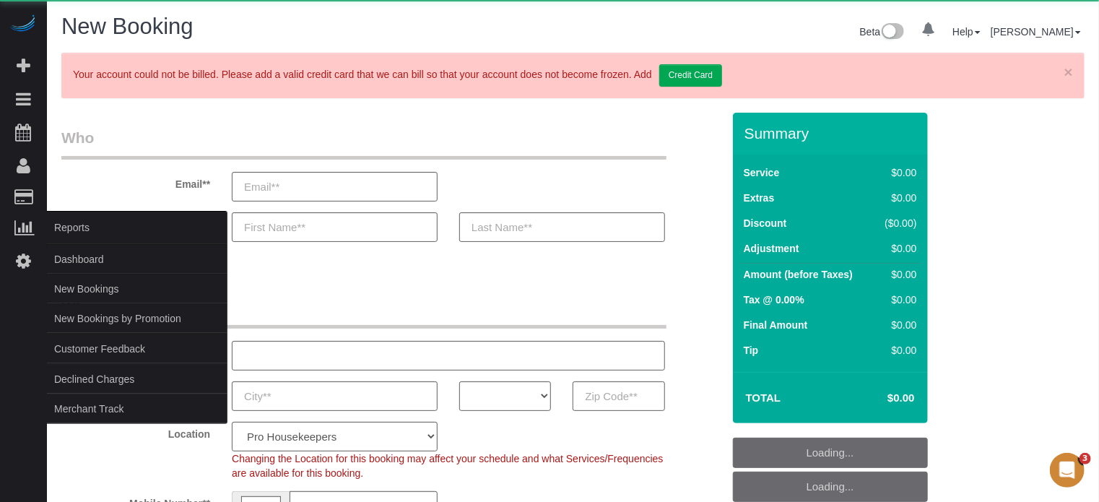
select select "object:646"
select select "4"
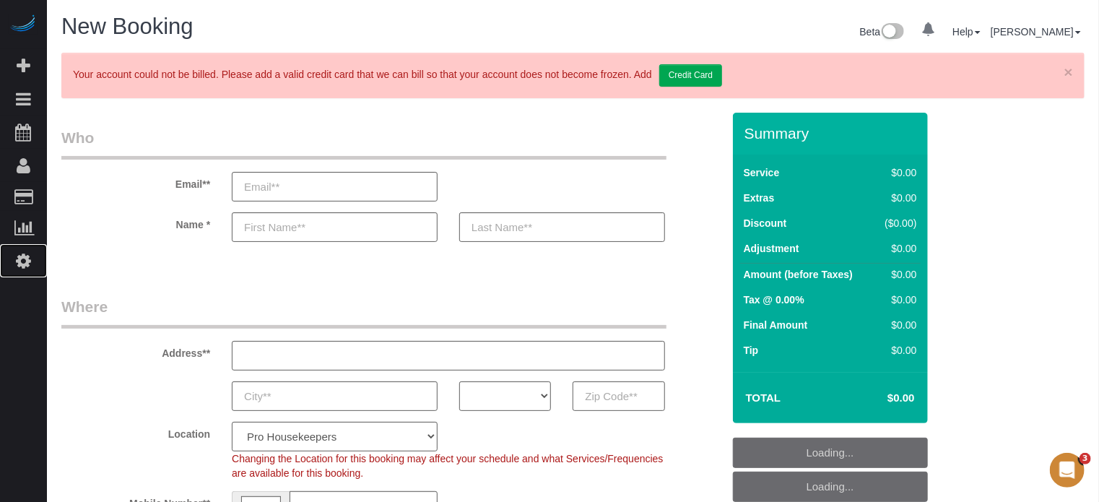
click at [24, 265] on icon at bounding box center [23, 260] width 15 height 17
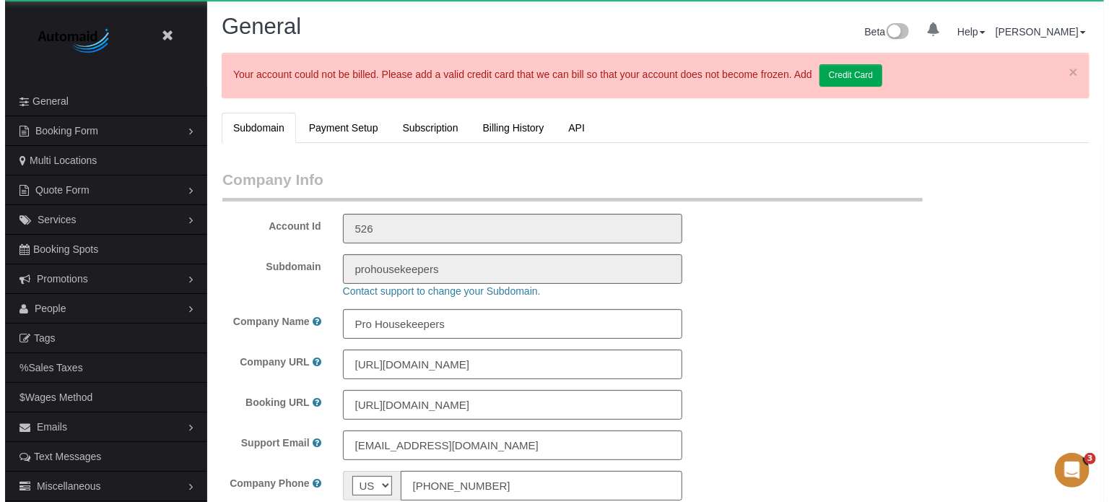
scroll to position [3269, 1099]
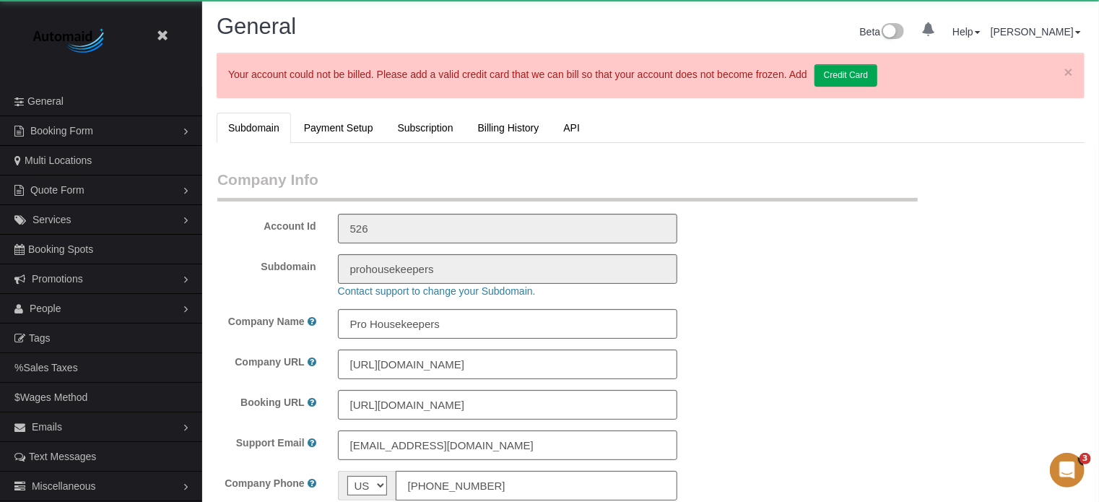
select select "1"
click at [49, 308] on span "People" at bounding box center [46, 308] width 32 height 12
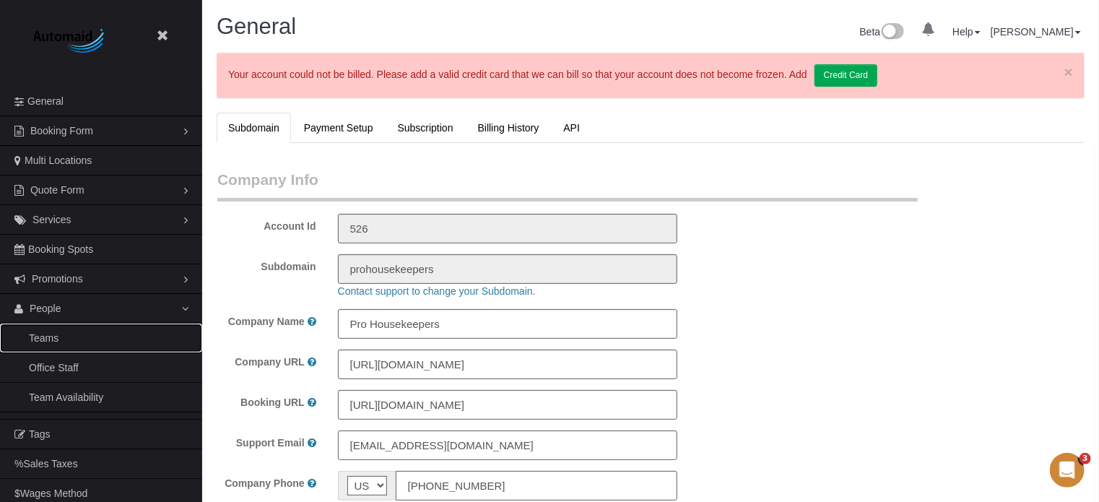
click at [51, 332] on link "Teams" at bounding box center [101, 337] width 202 height 29
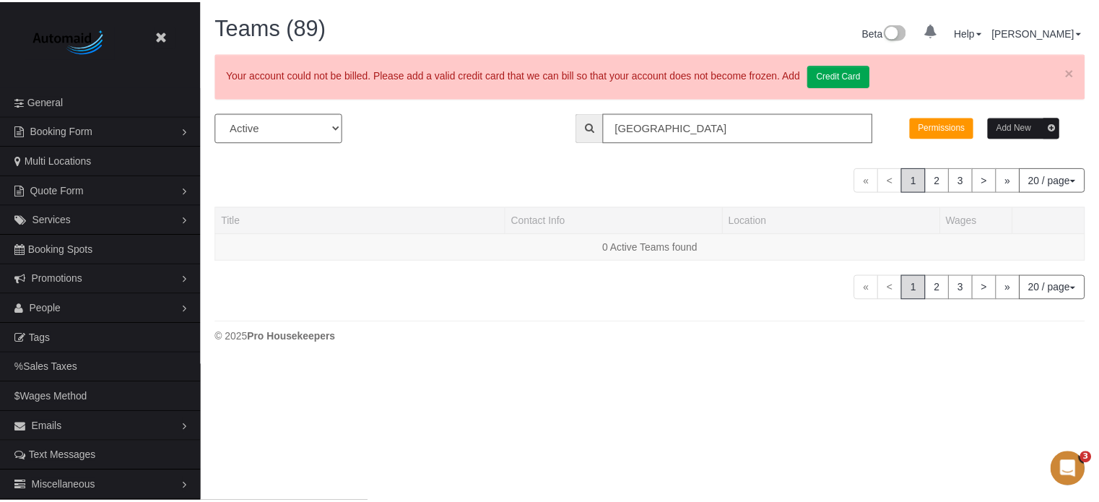
scroll to position [363, 1109]
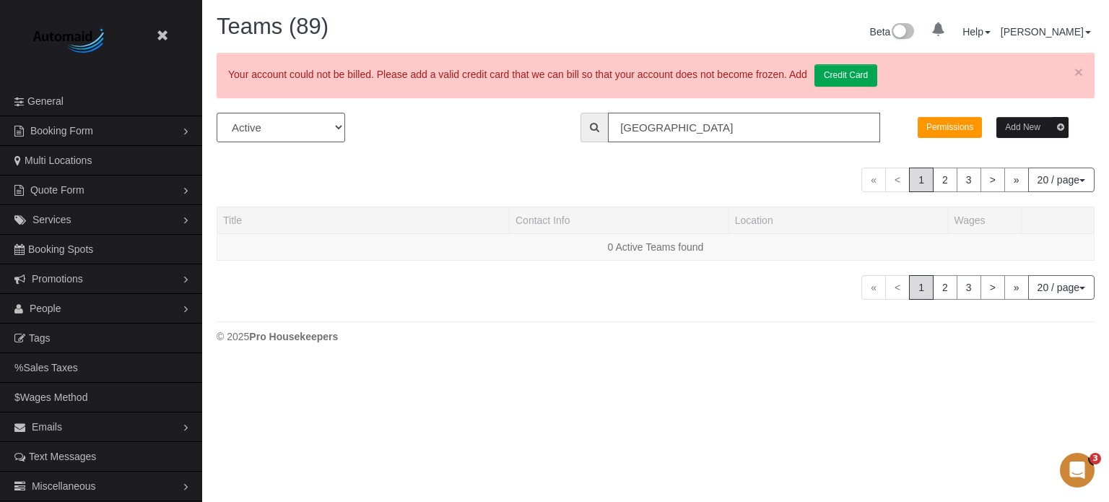
click at [684, 128] on input "[GEOGRAPHIC_DATA]" at bounding box center [744, 128] width 272 height 30
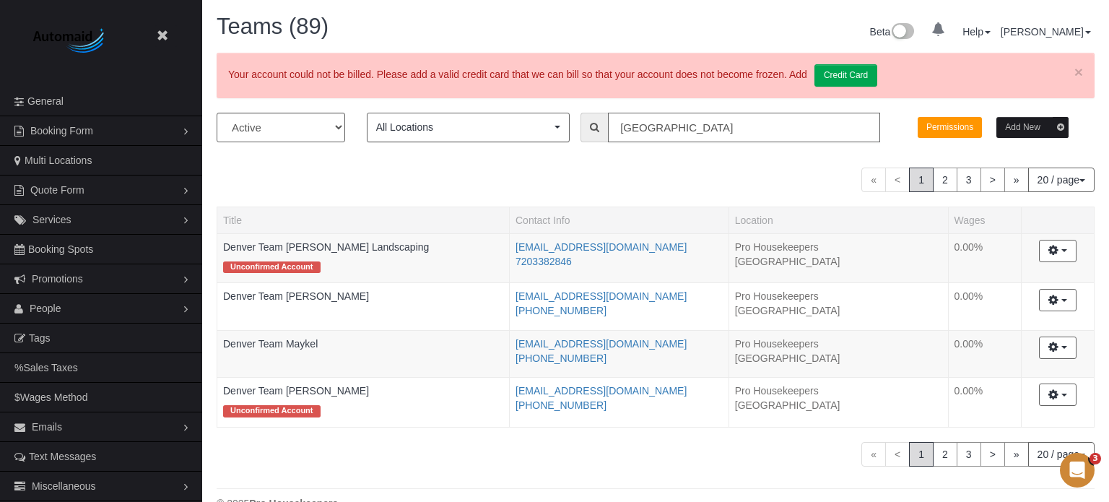
scroll to position [71694, 71080]
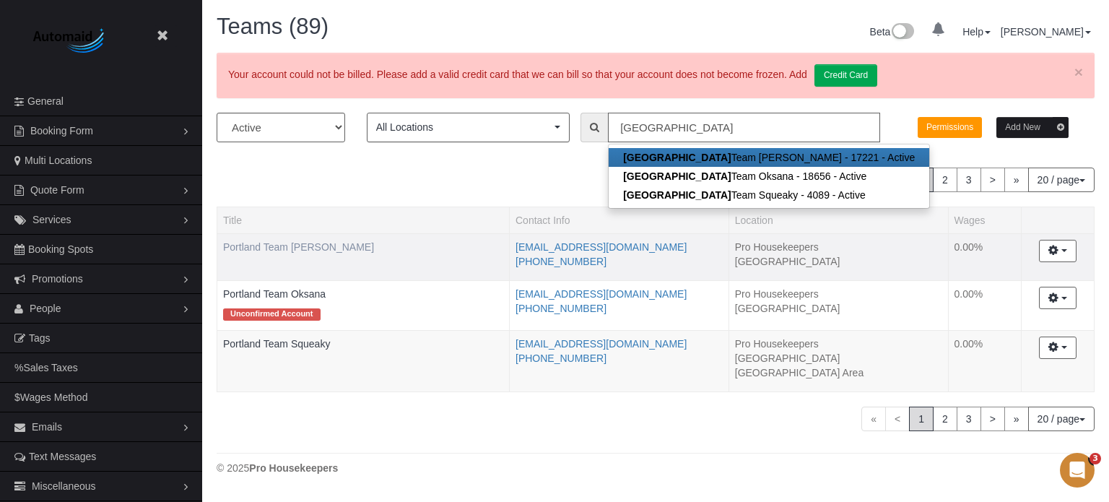
type input "[GEOGRAPHIC_DATA]"
